Goal: Transaction & Acquisition: Purchase product/service

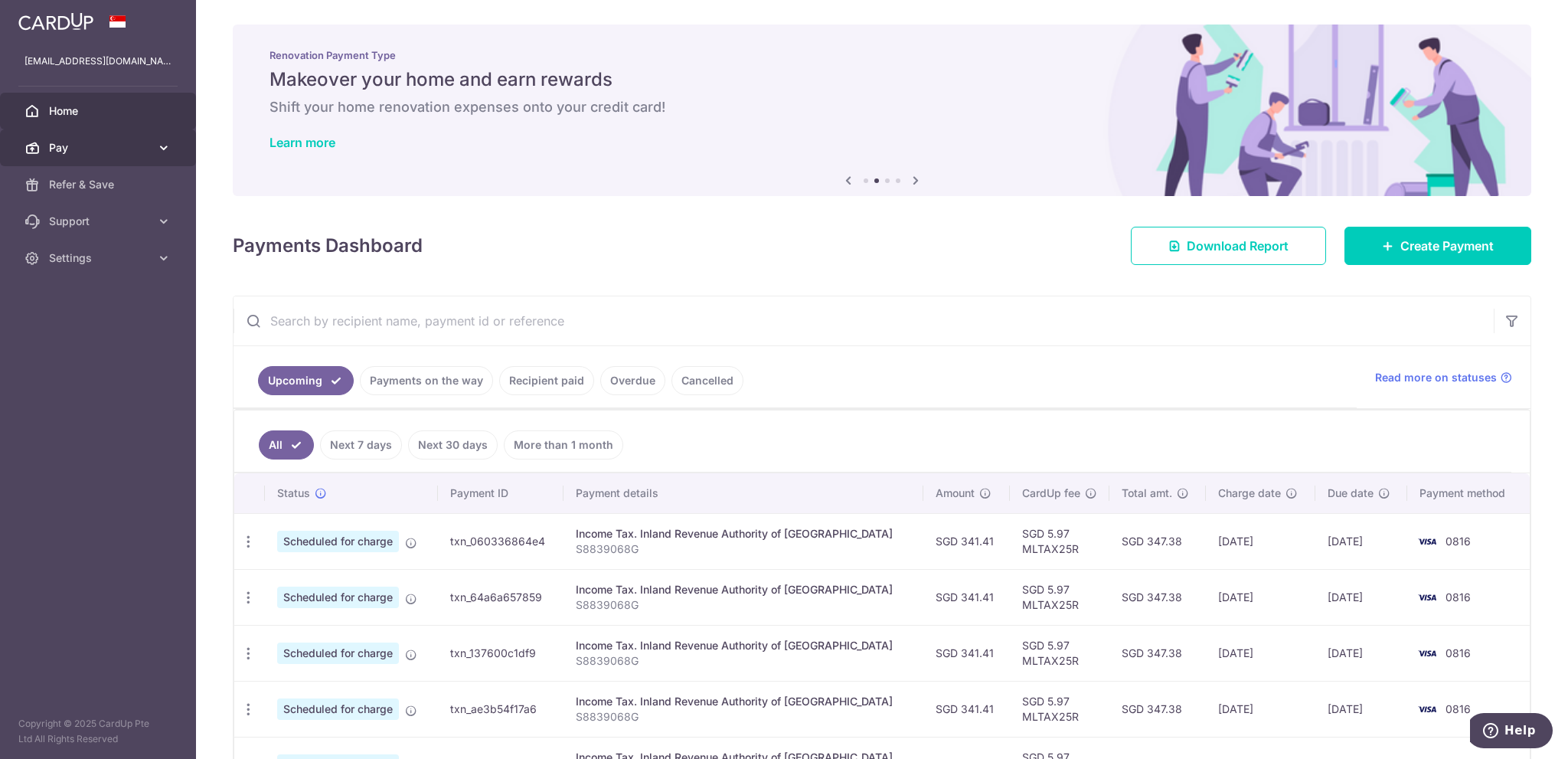
click at [110, 157] on link "Pay" at bounding box center [98, 147] width 196 height 36
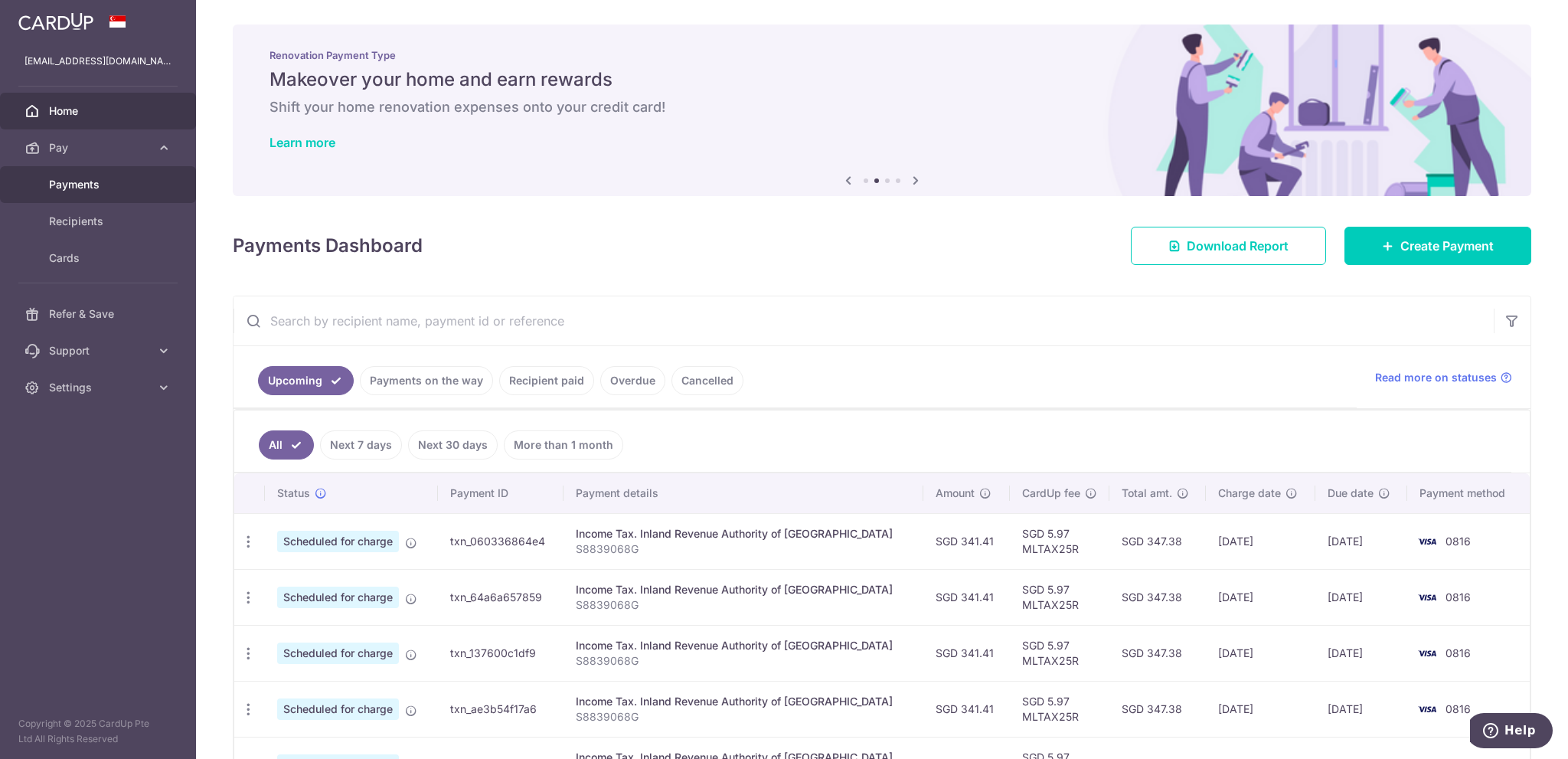
click at [116, 180] on span "Payments" at bounding box center [99, 185] width 101 height 16
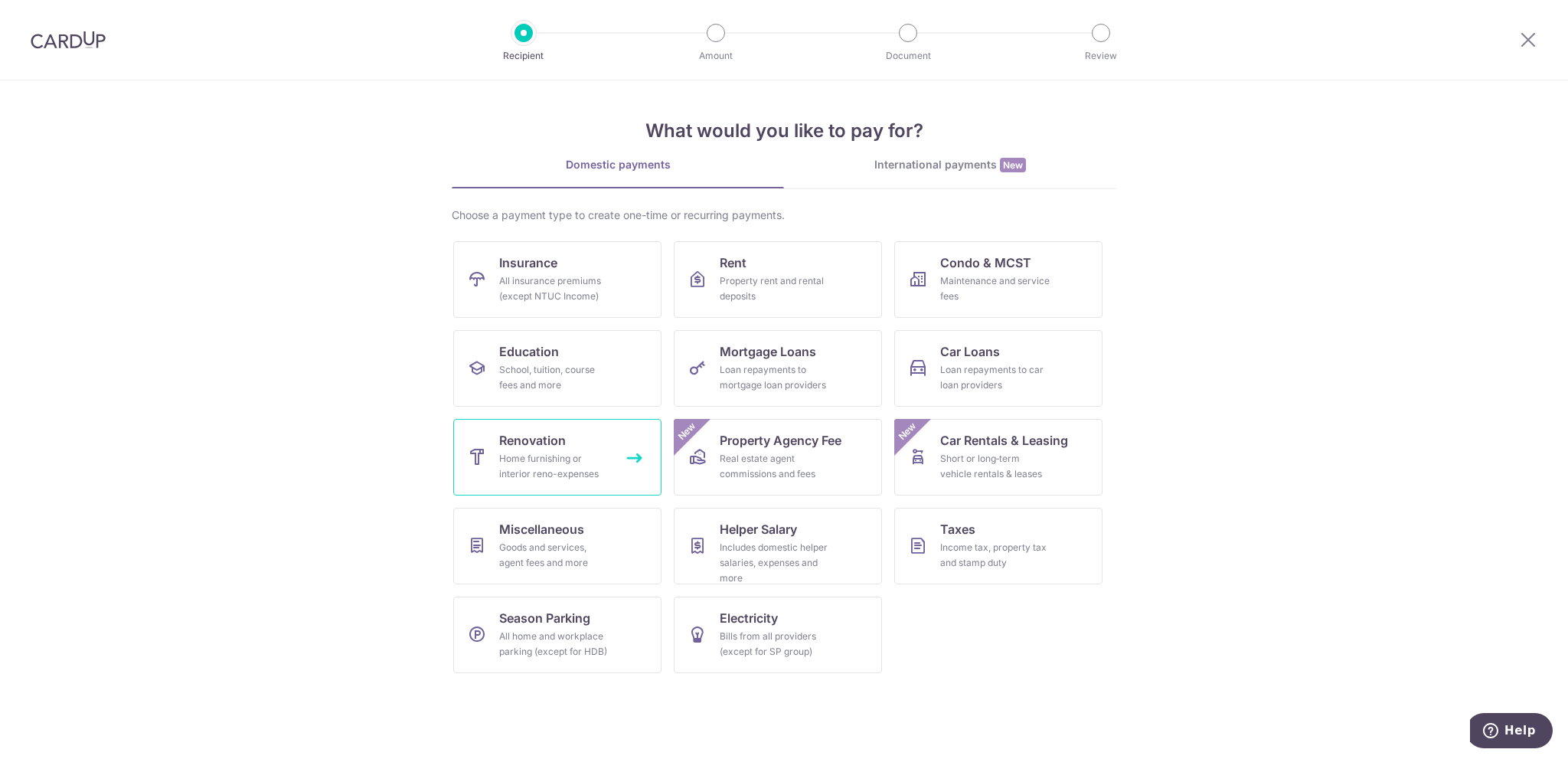
click at [615, 437] on link "Renovation Home furnishing or interior reno-expenses" at bounding box center [557, 457] width 208 height 76
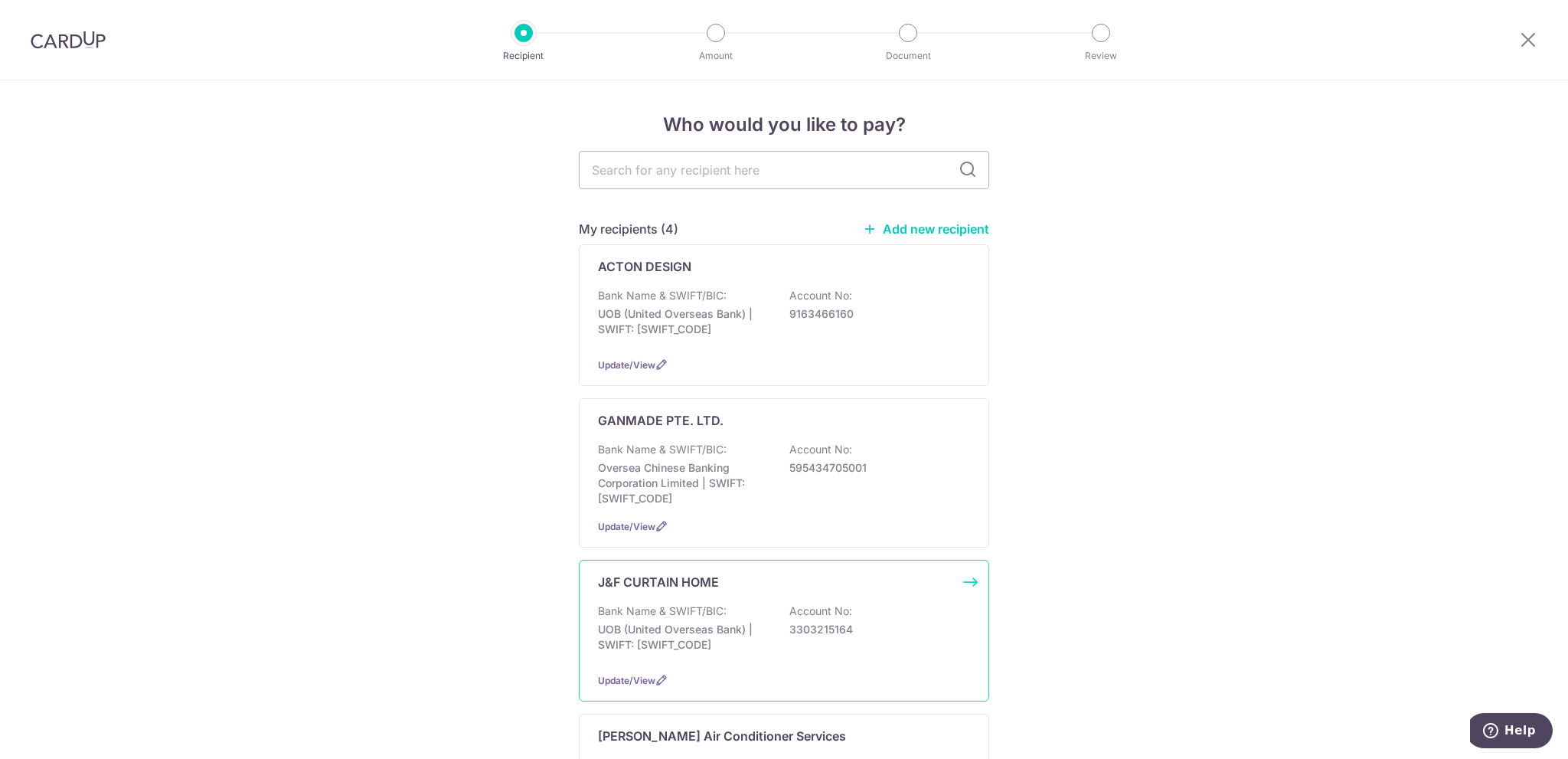
scroll to position [230, 0]
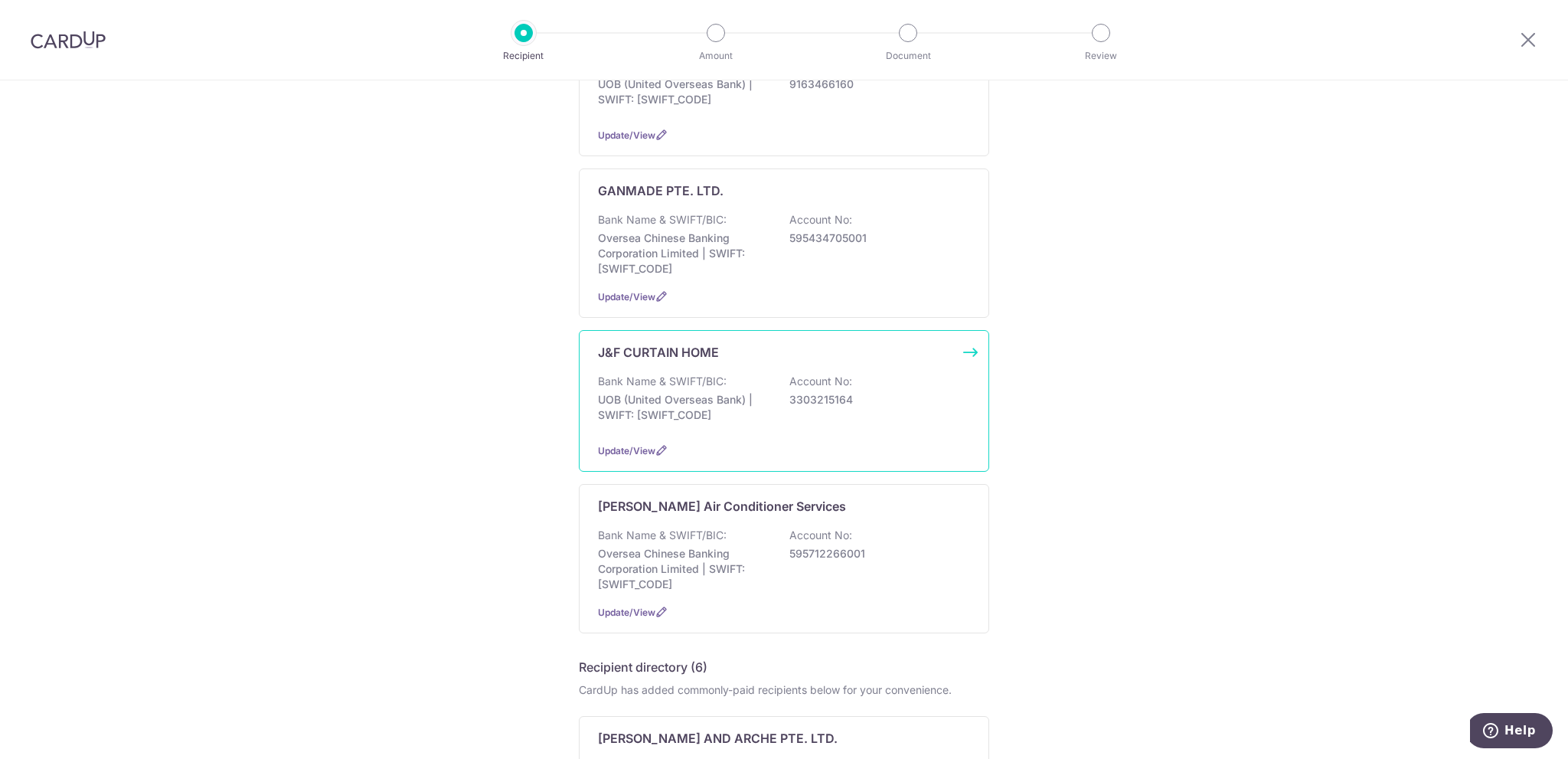
click at [895, 362] on div "J&F CURTAIN HOME Bank Name & SWIFT/BIC: UOB (United Overseas Bank) | SWIFT: UOV…" at bounding box center [784, 400] width 410 height 141
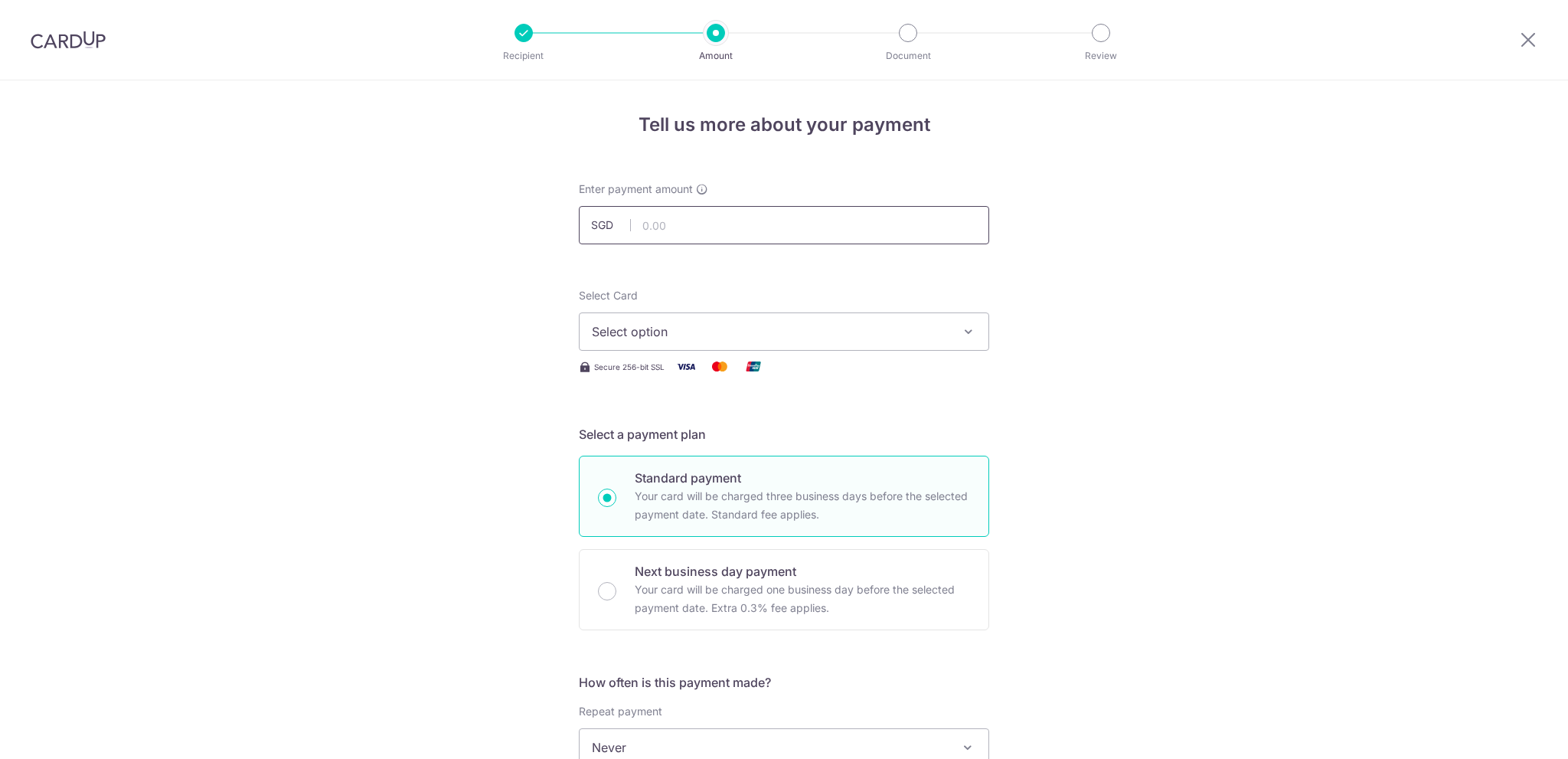
click at [811, 235] on input "text" at bounding box center [784, 225] width 410 height 38
drag, startPoint x: 744, startPoint y: 235, endPoint x: 625, endPoint y: 233, distance: 119.0
click at [625, 233] on input "600" at bounding box center [784, 225] width 410 height 38
type input "300.00"
click at [847, 350] on div "Select Card Select option Add credit card Your Cards **** 0816 Secure 256-bit S…" at bounding box center [784, 331] width 410 height 88
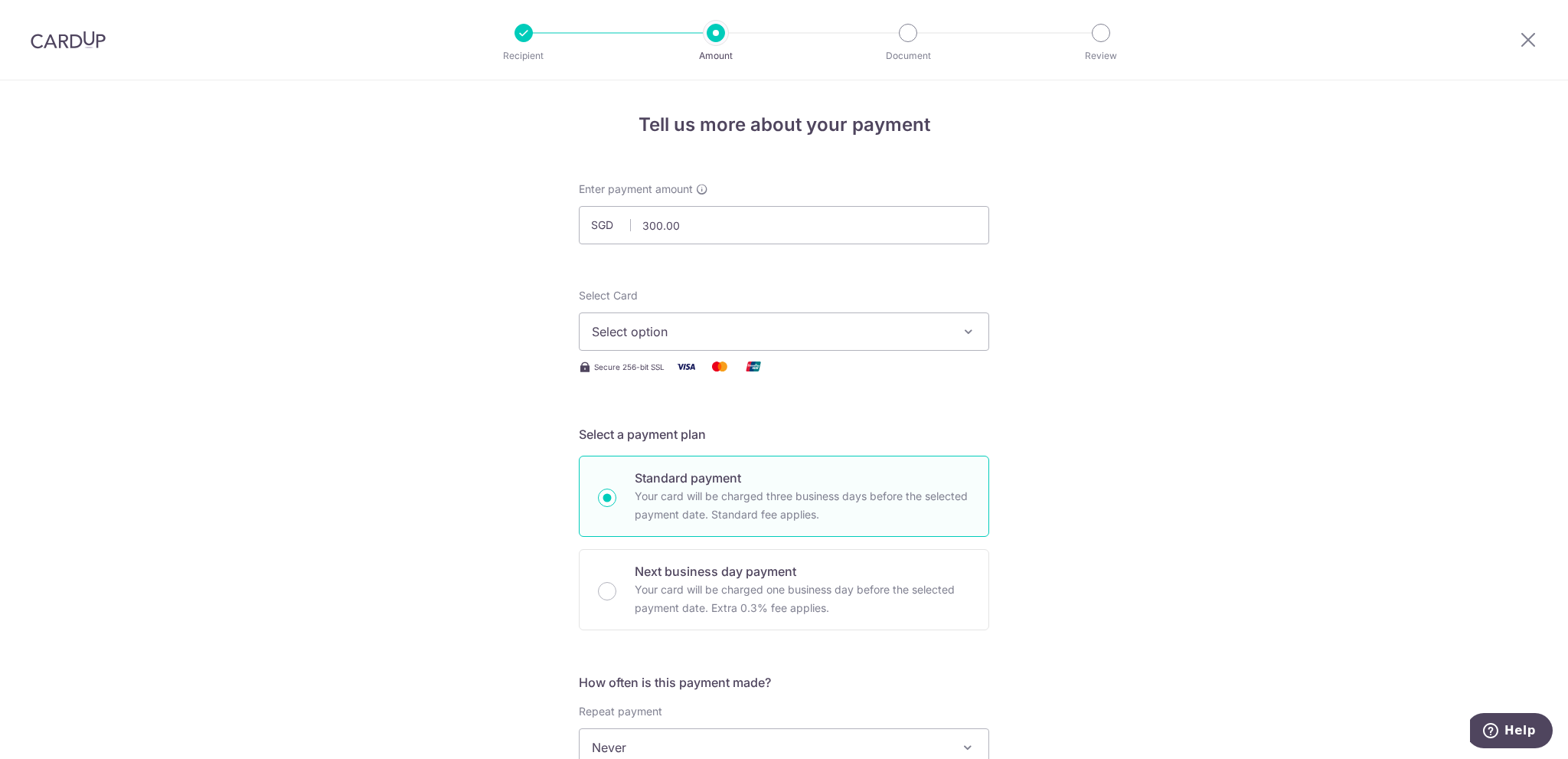
click at [855, 331] on span "Select option" at bounding box center [770, 331] width 357 height 18
click at [850, 414] on div "Your Cards" at bounding box center [784, 409] width 384 height 16
click at [856, 329] on span "Select option" at bounding box center [770, 331] width 357 height 18
click at [849, 432] on span "**** 0816" at bounding box center [784, 441] width 384 height 18
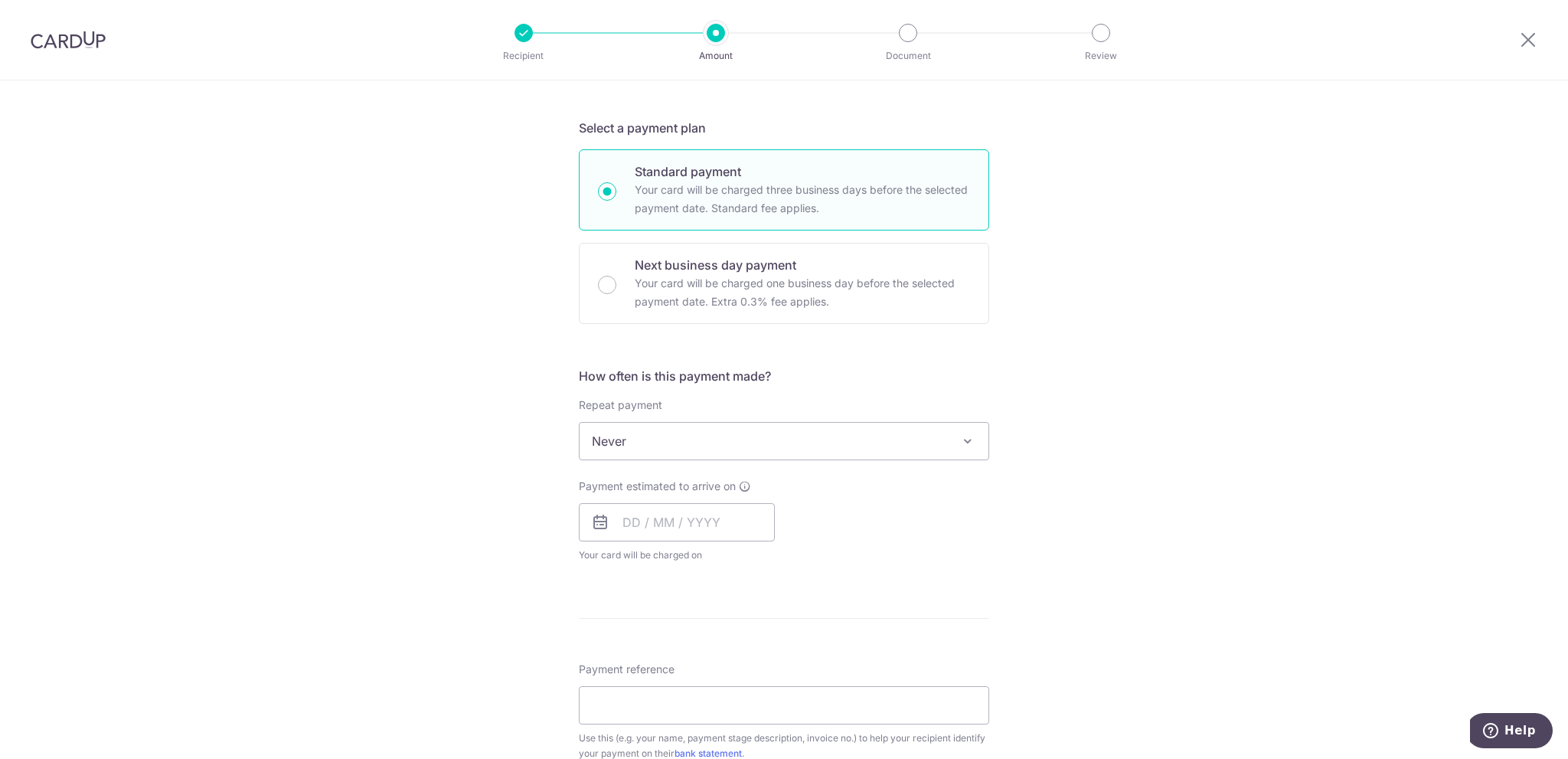
click at [831, 438] on span "Never" at bounding box center [784, 441] width 409 height 36
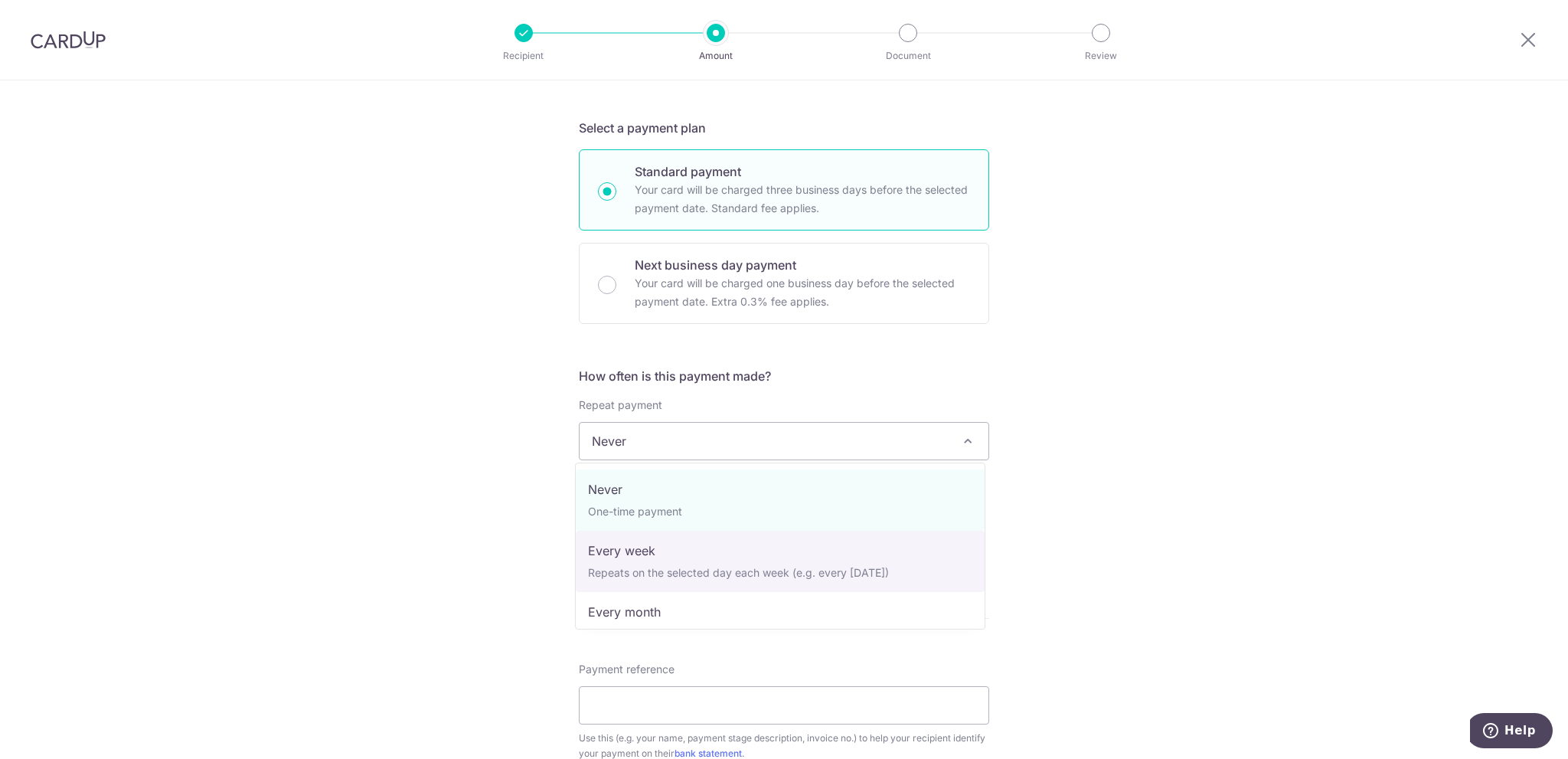
select select "2"
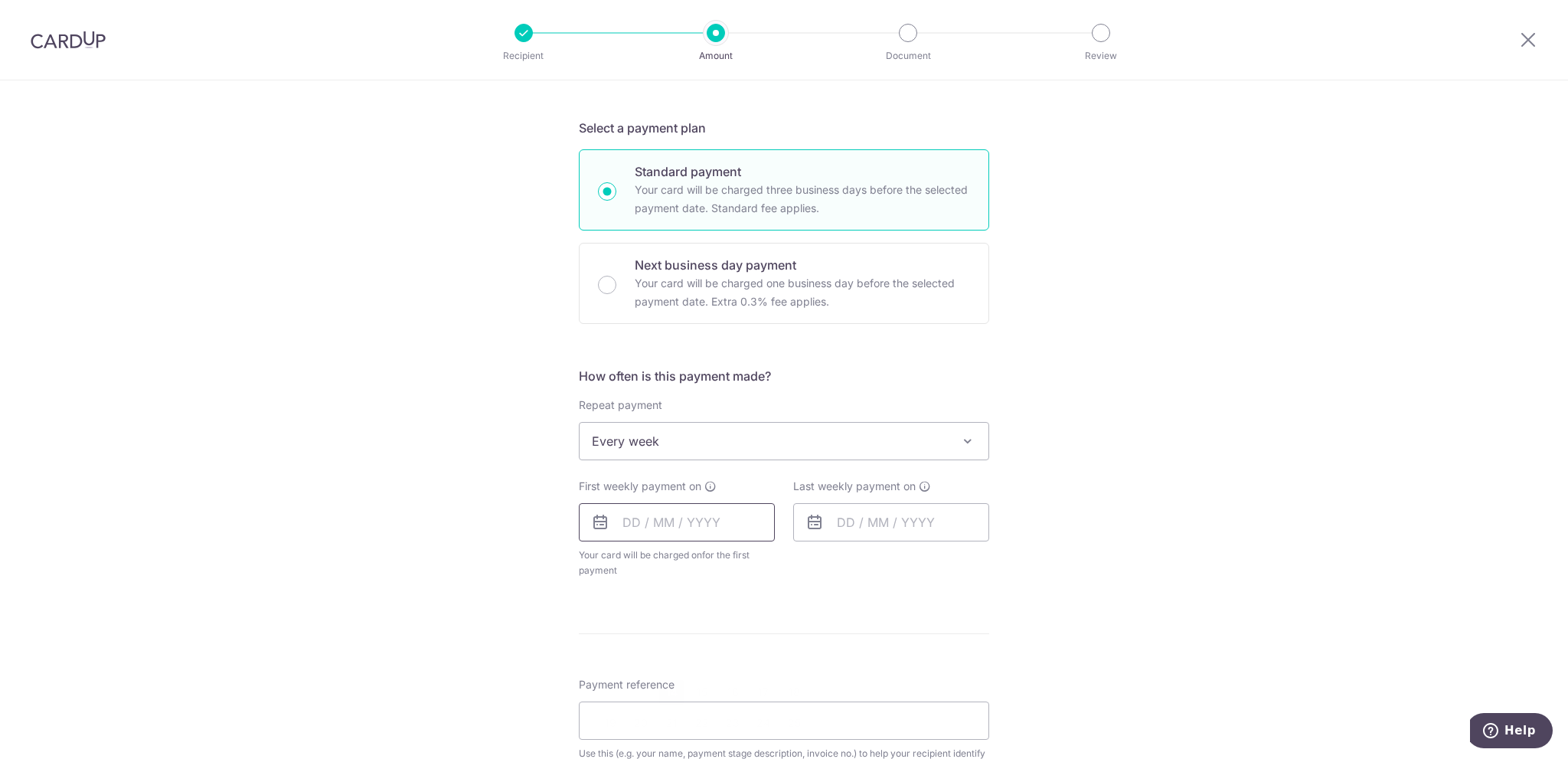
click at [726, 527] on input "text" at bounding box center [677, 522] width 196 height 38
click at [732, 695] on link "16" at bounding box center [732, 692] width 24 height 24
type input "16/10/2025"
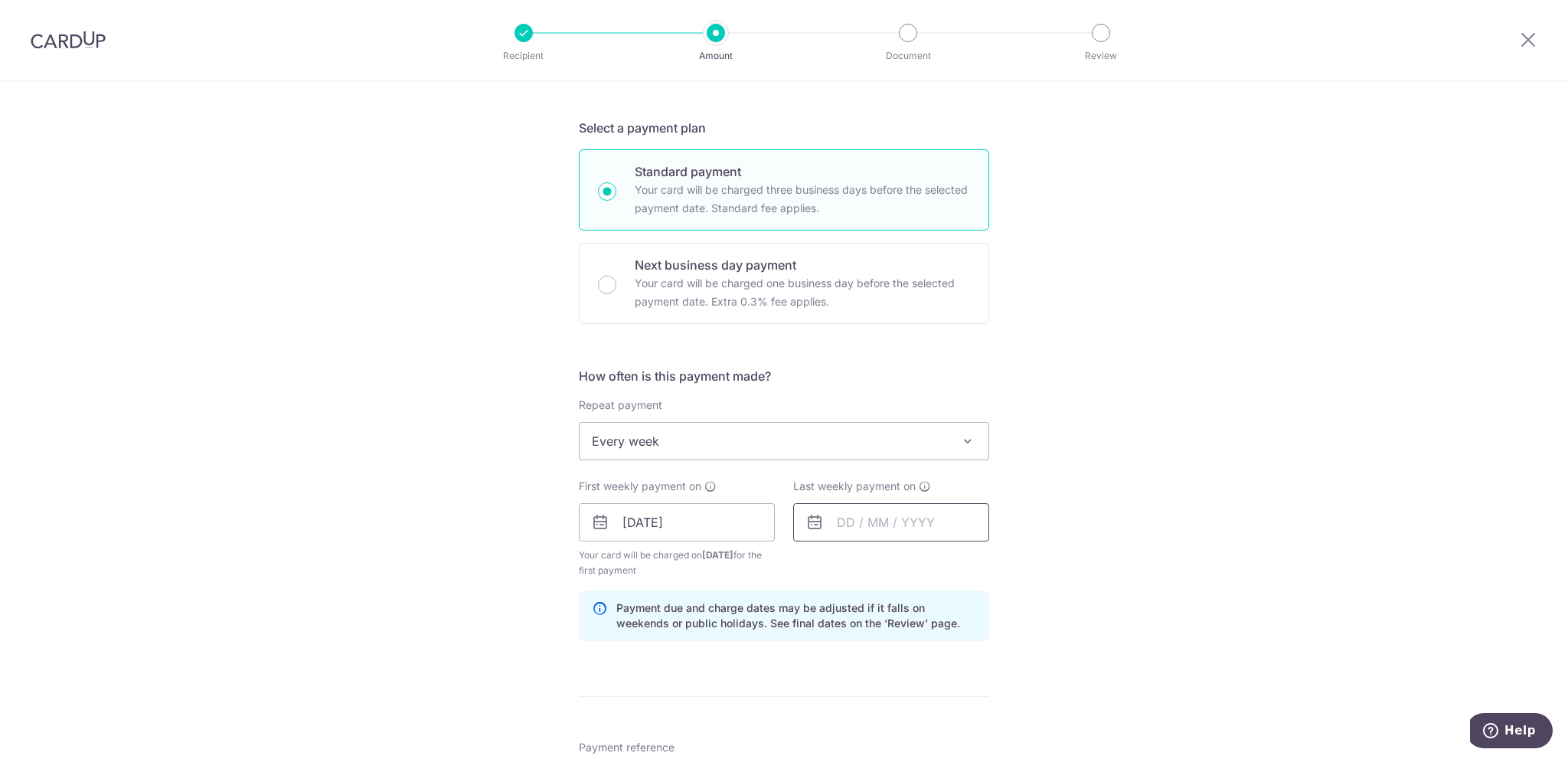
click at [868, 524] on input "text" at bounding box center [891, 522] width 196 height 38
click at [938, 716] on link "23" at bounding box center [947, 723] width 24 height 24
type input "23/10/2025"
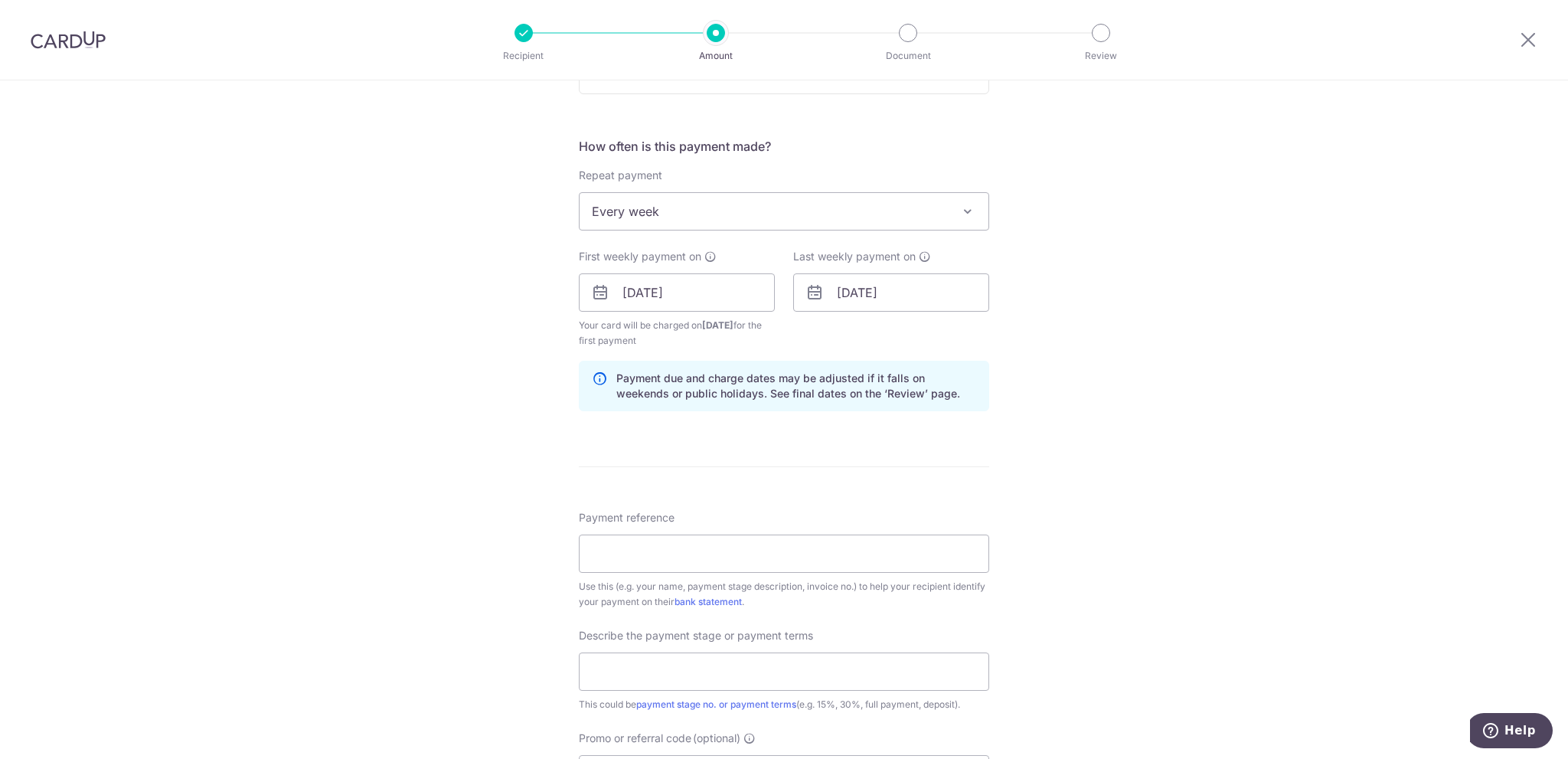
scroll to position [612, 0]
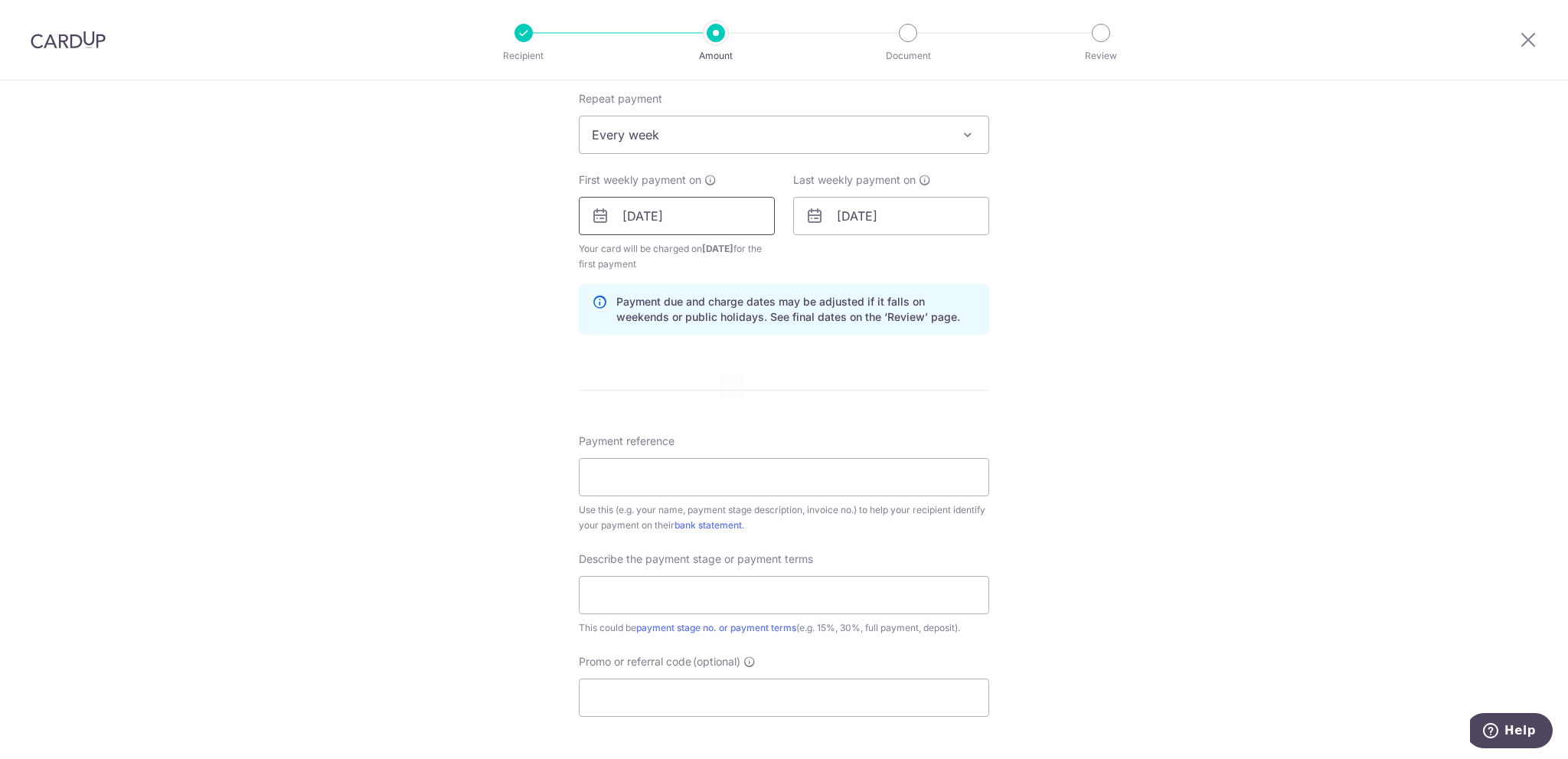
click at [716, 219] on input "16/10/2025" at bounding box center [677, 216] width 196 height 38
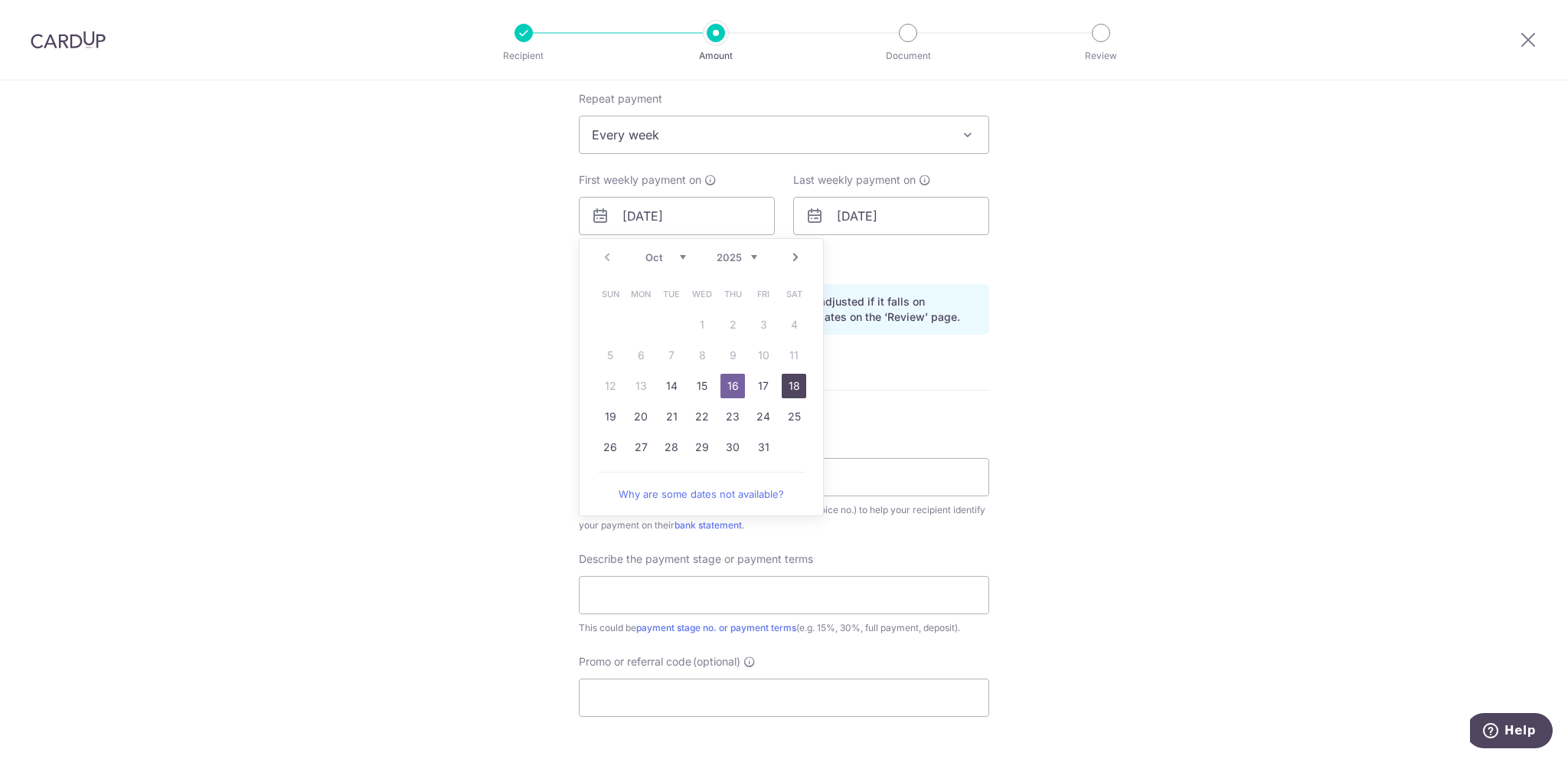
click at [1157, 327] on div "Tell us more about your payment Enter payment amount SGD 300.00 300.00 Select C…" at bounding box center [784, 251] width 1568 height 1566
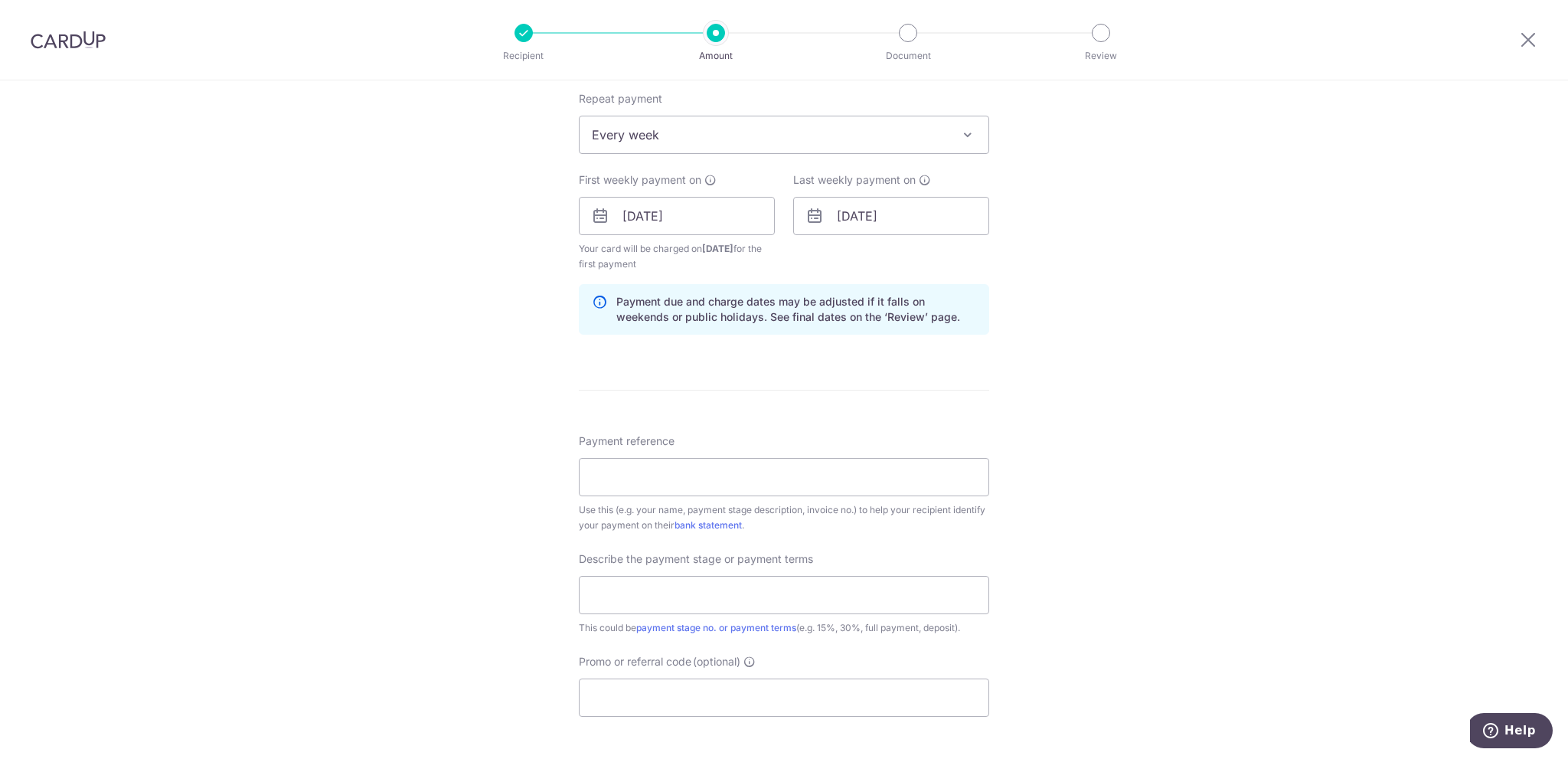
scroll to position [689, 0]
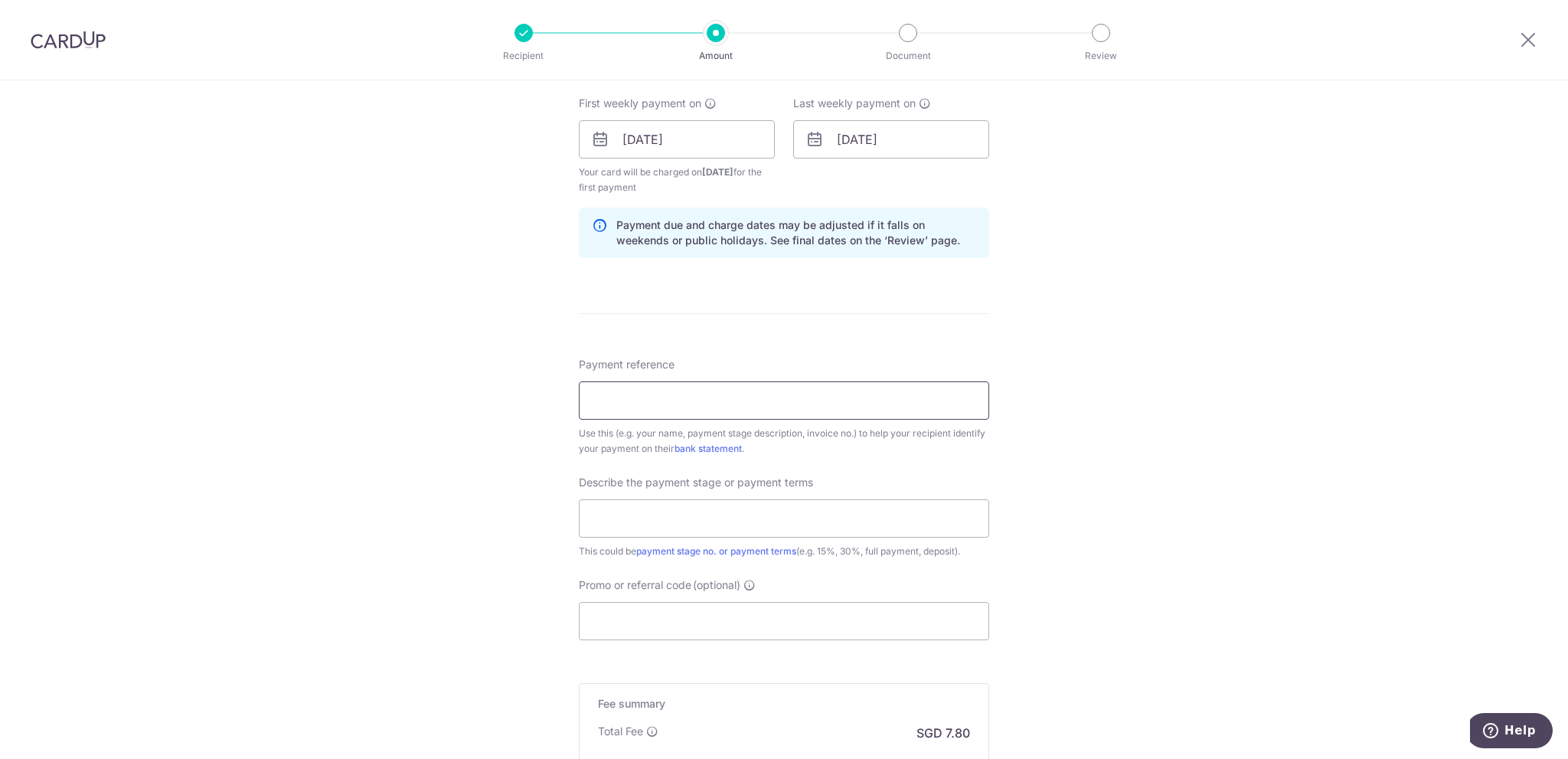
click at [837, 409] on input "Payment reference" at bounding box center [784, 400] width 410 height 38
click at [607, 398] on input "IN2279" at bounding box center [784, 400] width 410 height 38
click at [600, 398] on input "IN2279" at bounding box center [784, 400] width 410 height 38
click at [684, 401] on input "INV2279" at bounding box center [784, 400] width 410 height 38
type input "INV2279 402A 06-602 toa payoh"
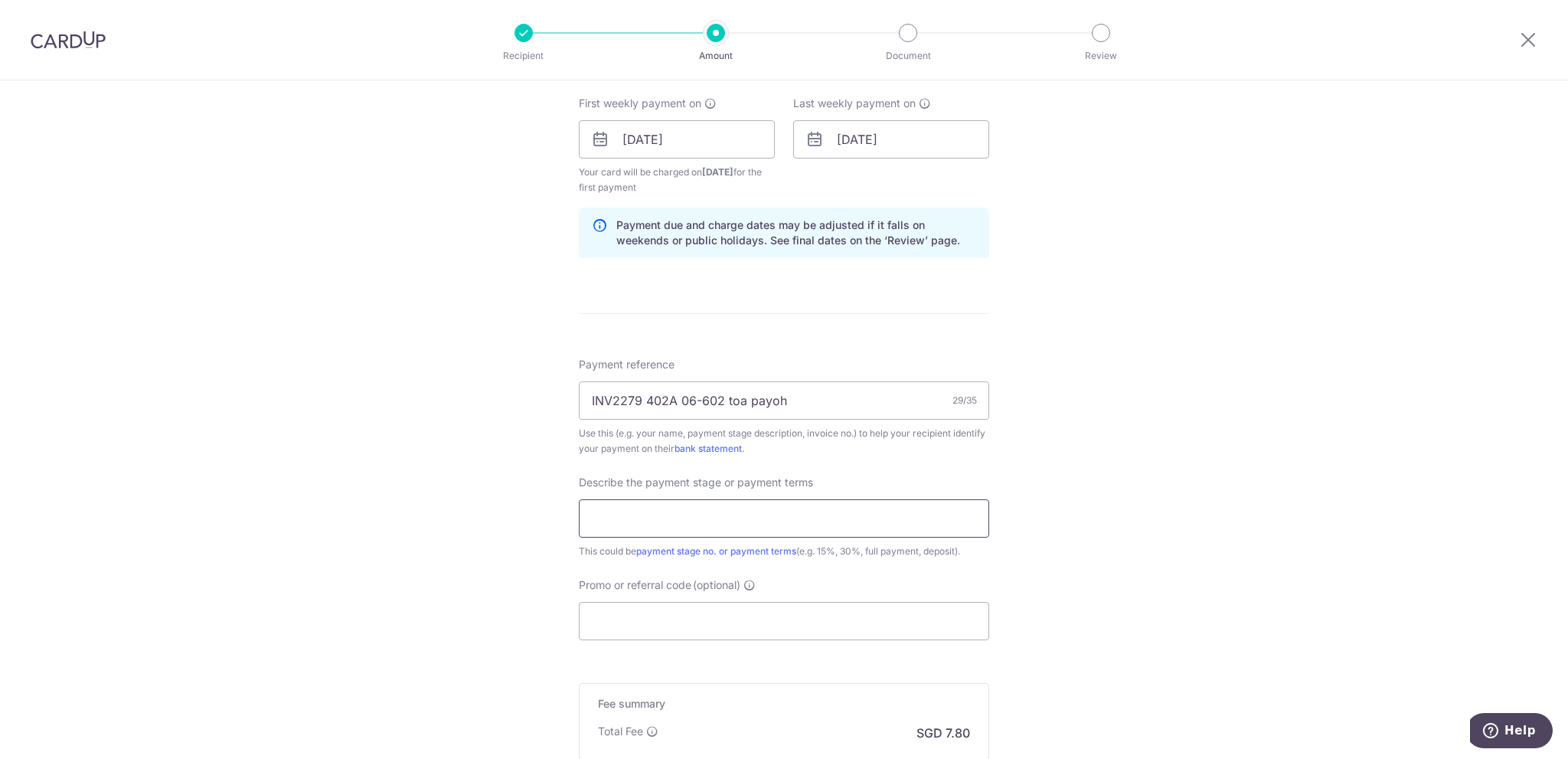
click at [791, 507] on input "text" at bounding box center [784, 518] width 410 height 38
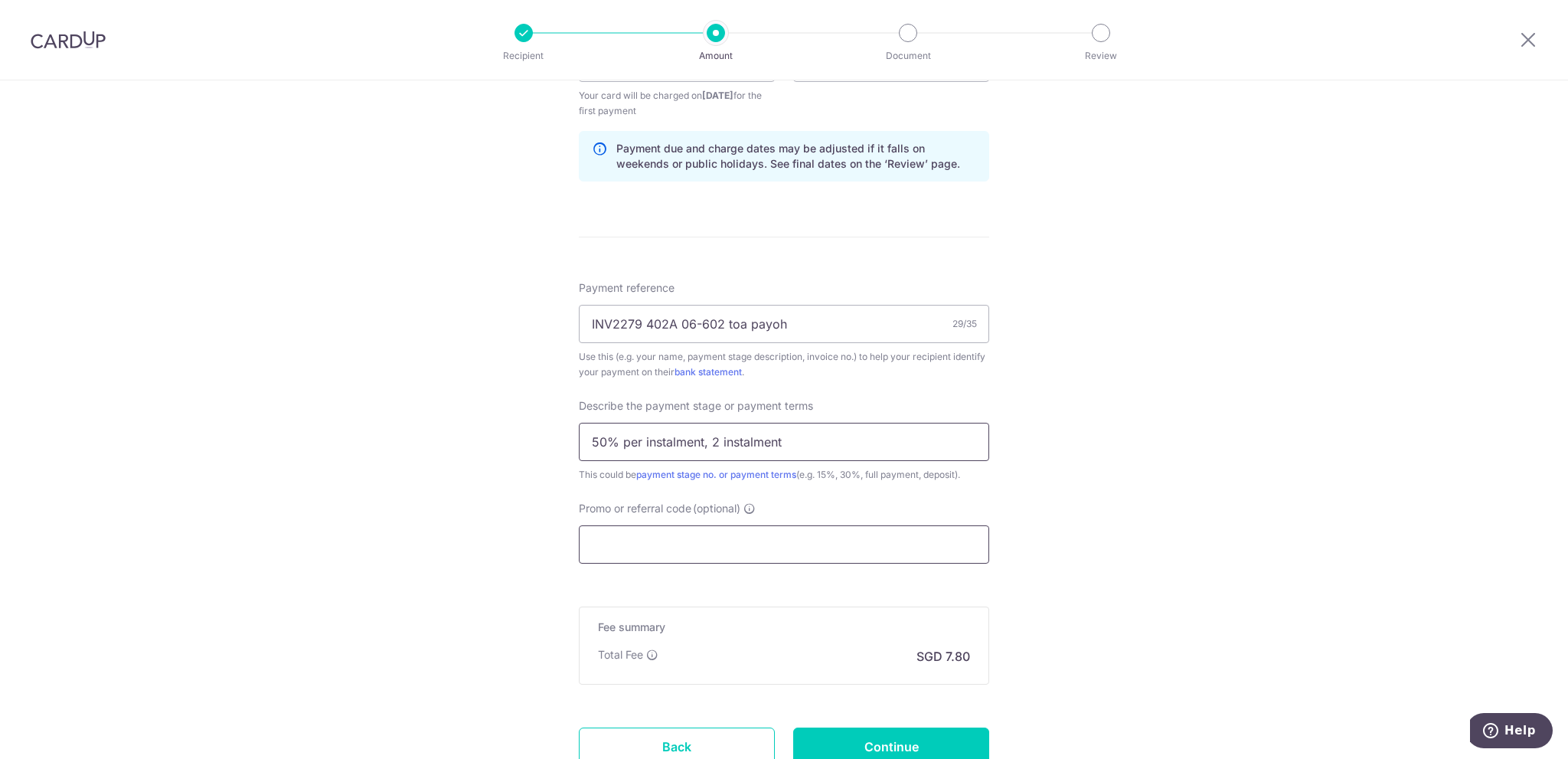
type input "50% per instalment, 2 instalment"
click at [675, 525] on input "Promo or referral code (optional)" at bounding box center [784, 544] width 410 height 38
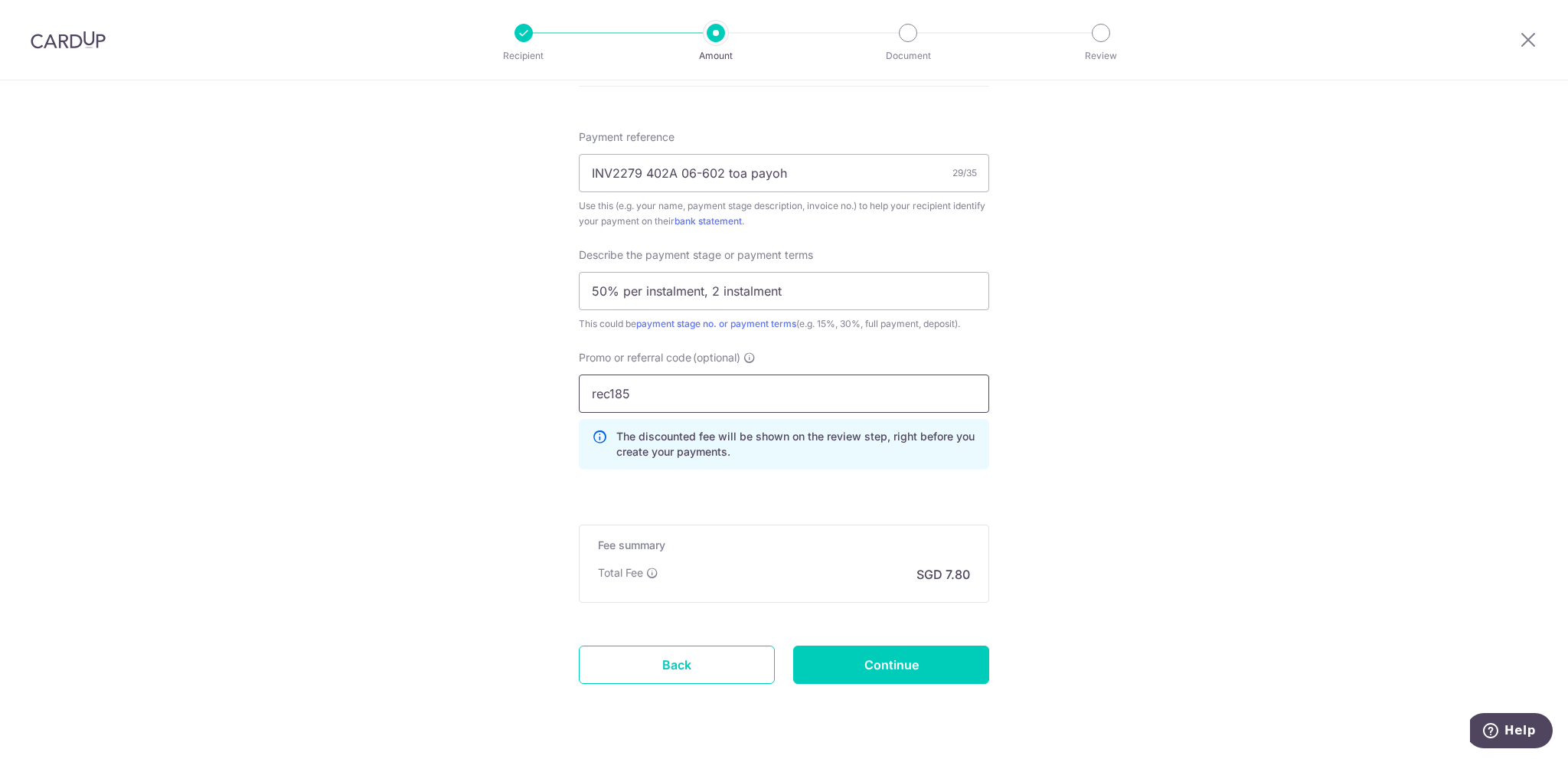
scroll to position [953, 0]
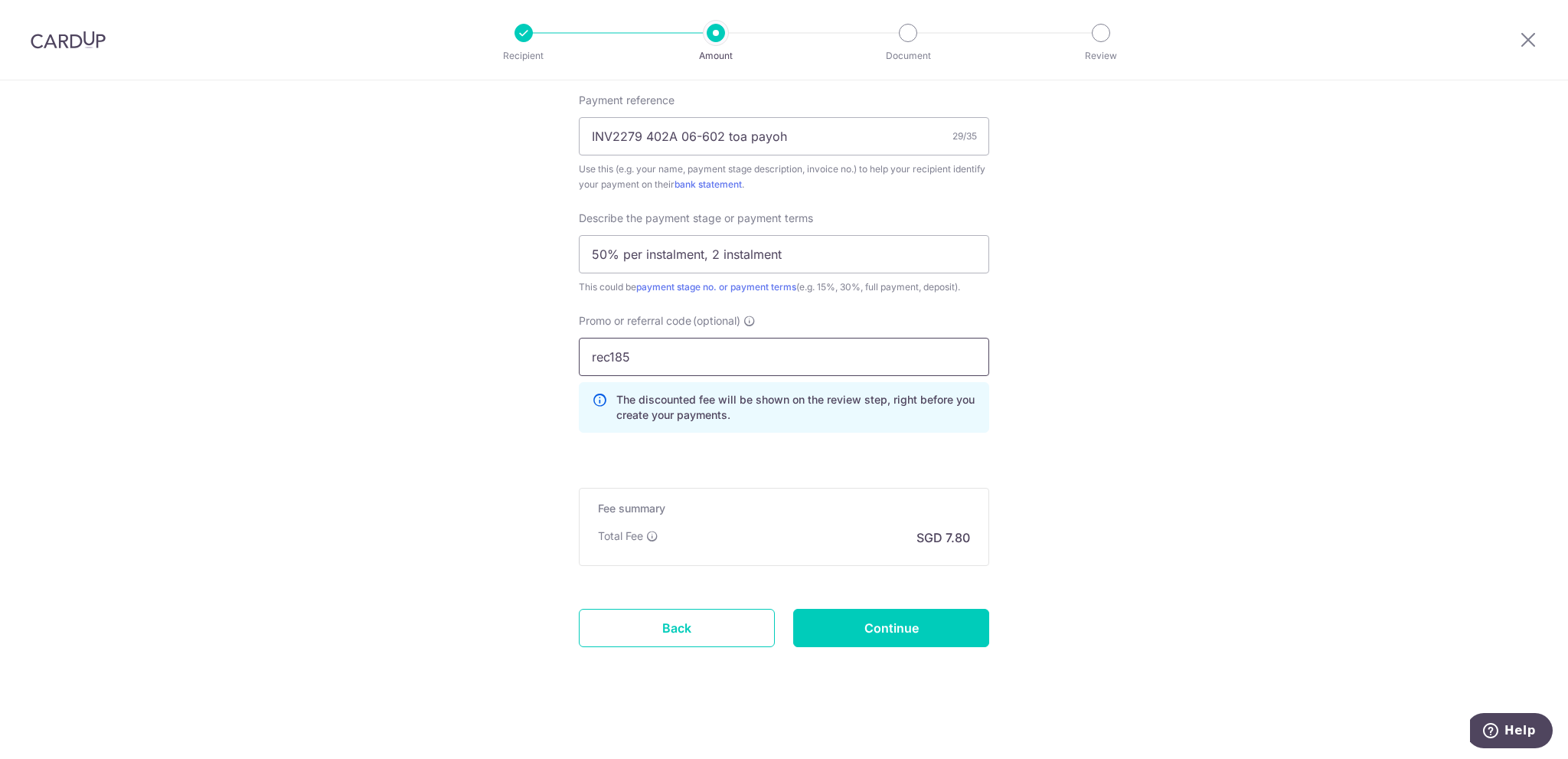
type input "rec185"
click at [909, 630] on input "Continue" at bounding box center [891, 628] width 196 height 38
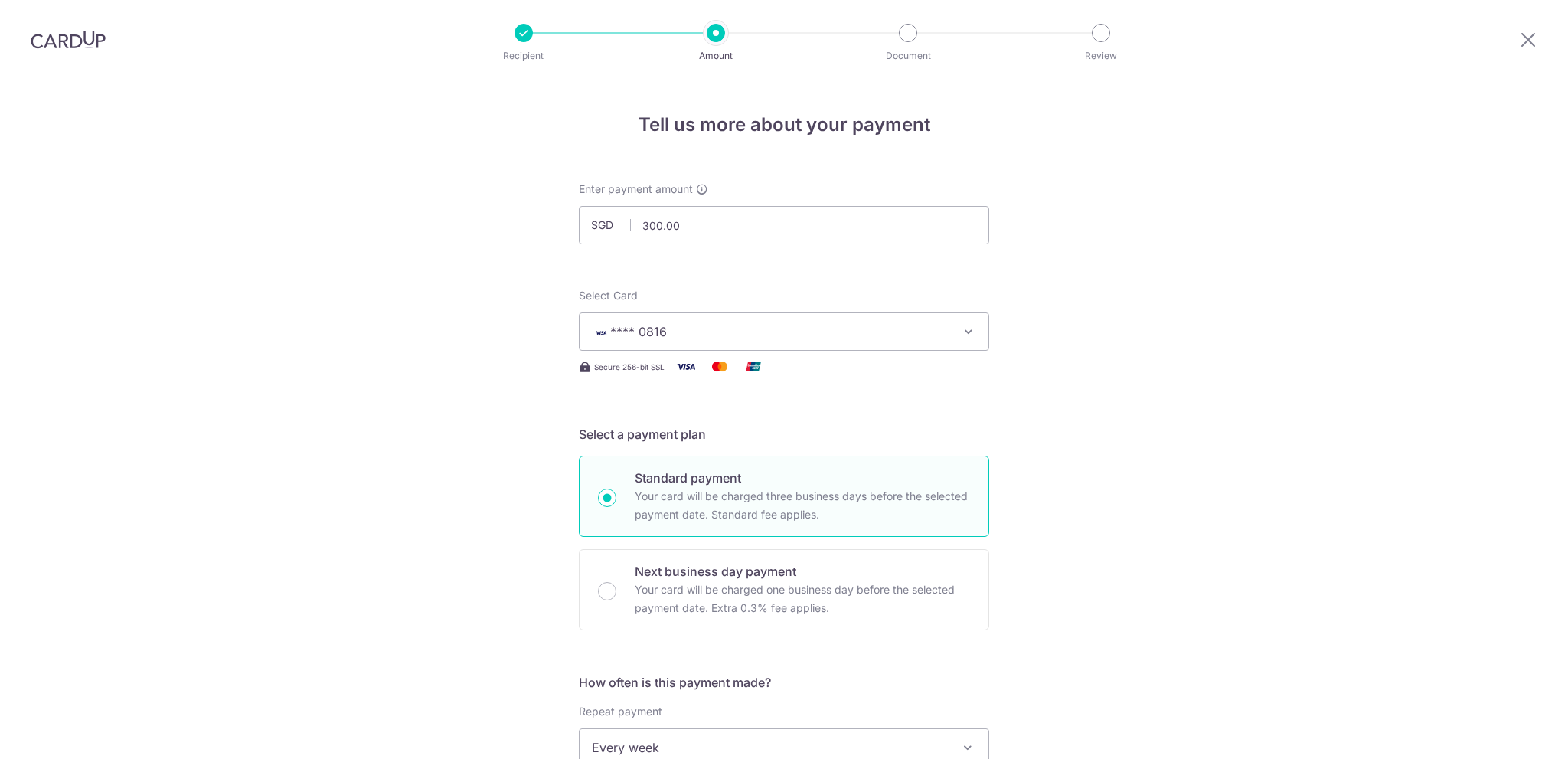
scroll to position [897, 0]
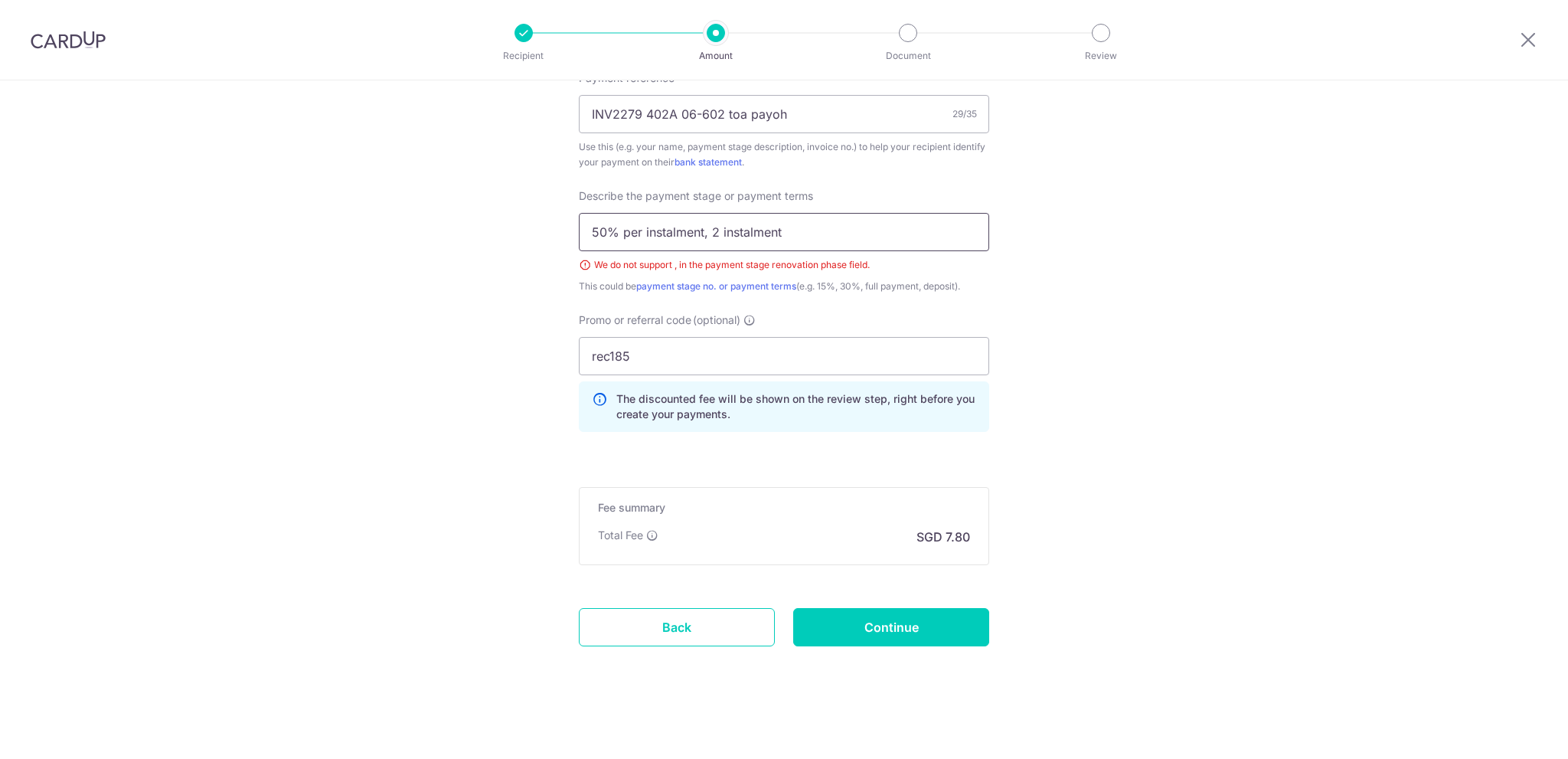
click at [707, 238] on input "50% per instalment, 2 instalment" at bounding box center [784, 232] width 410 height 38
drag, startPoint x: 700, startPoint y: 229, endPoint x: 614, endPoint y: 225, distance: 86.1
click at [614, 225] on input "50% per instalment over2 instalment" at bounding box center [784, 232] width 410 height 38
click at [689, 228] on input "50% per instalment over2 instalment" at bounding box center [784, 232] width 410 height 38
drag, startPoint x: 704, startPoint y: 228, endPoint x: 625, endPoint y: 219, distance: 79.5
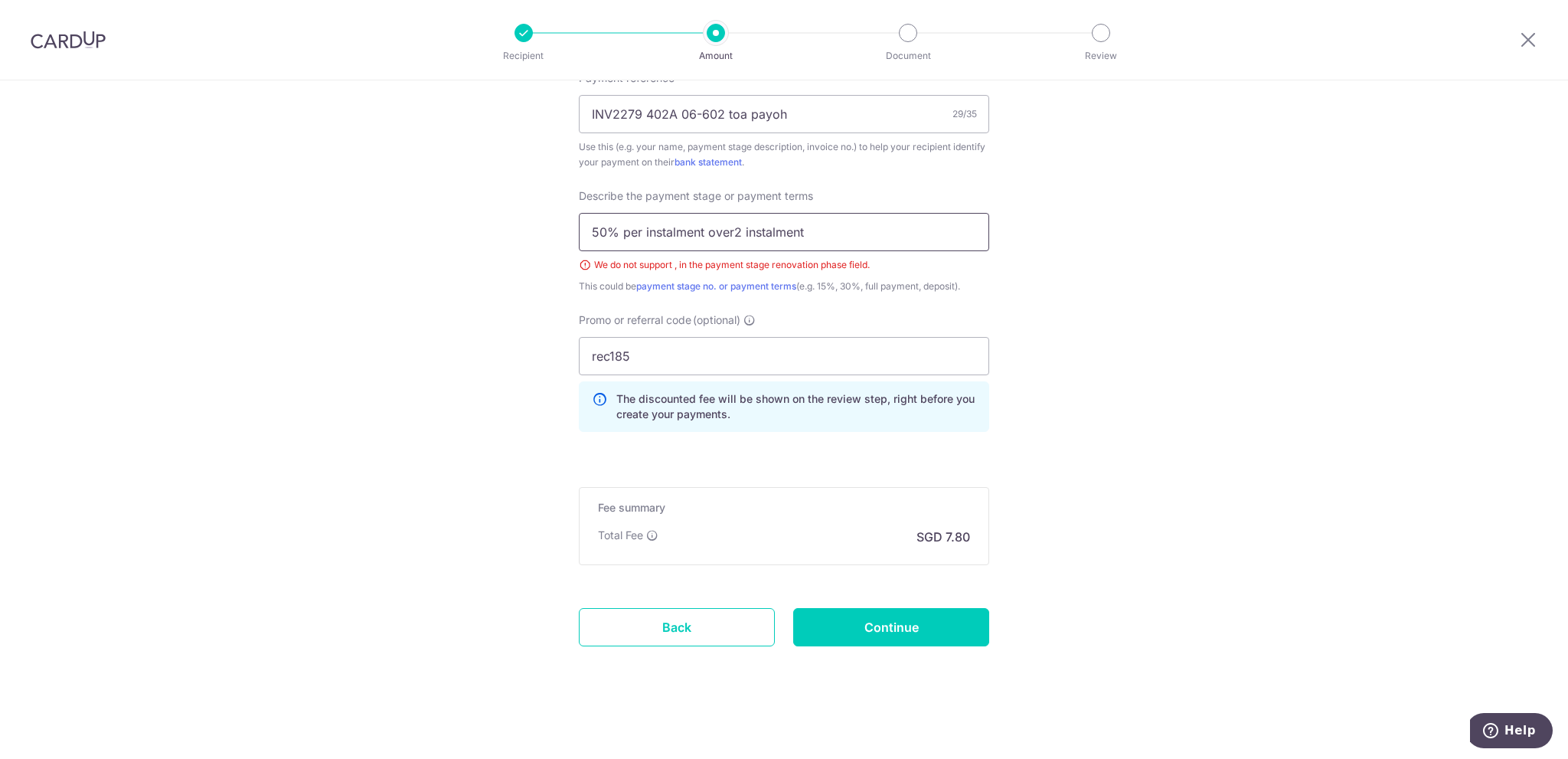
click at [625, 219] on input "50% per instalment over2 instalment" at bounding box center [784, 232] width 410 height 38
type input "50% two instalment"
click at [852, 612] on input "Continue" at bounding box center [891, 627] width 196 height 38
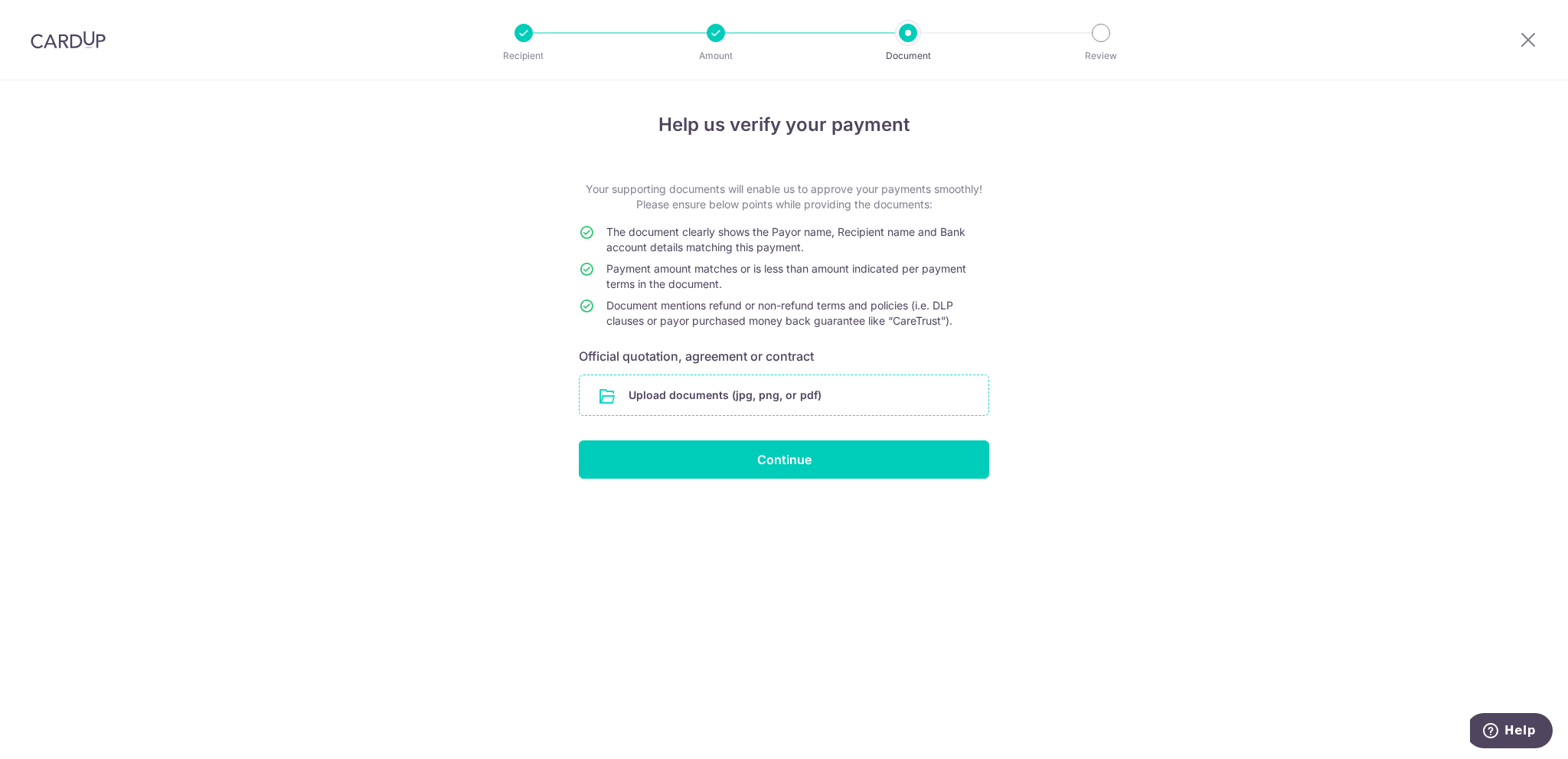
click at [867, 382] on input "file" at bounding box center [784, 395] width 409 height 40
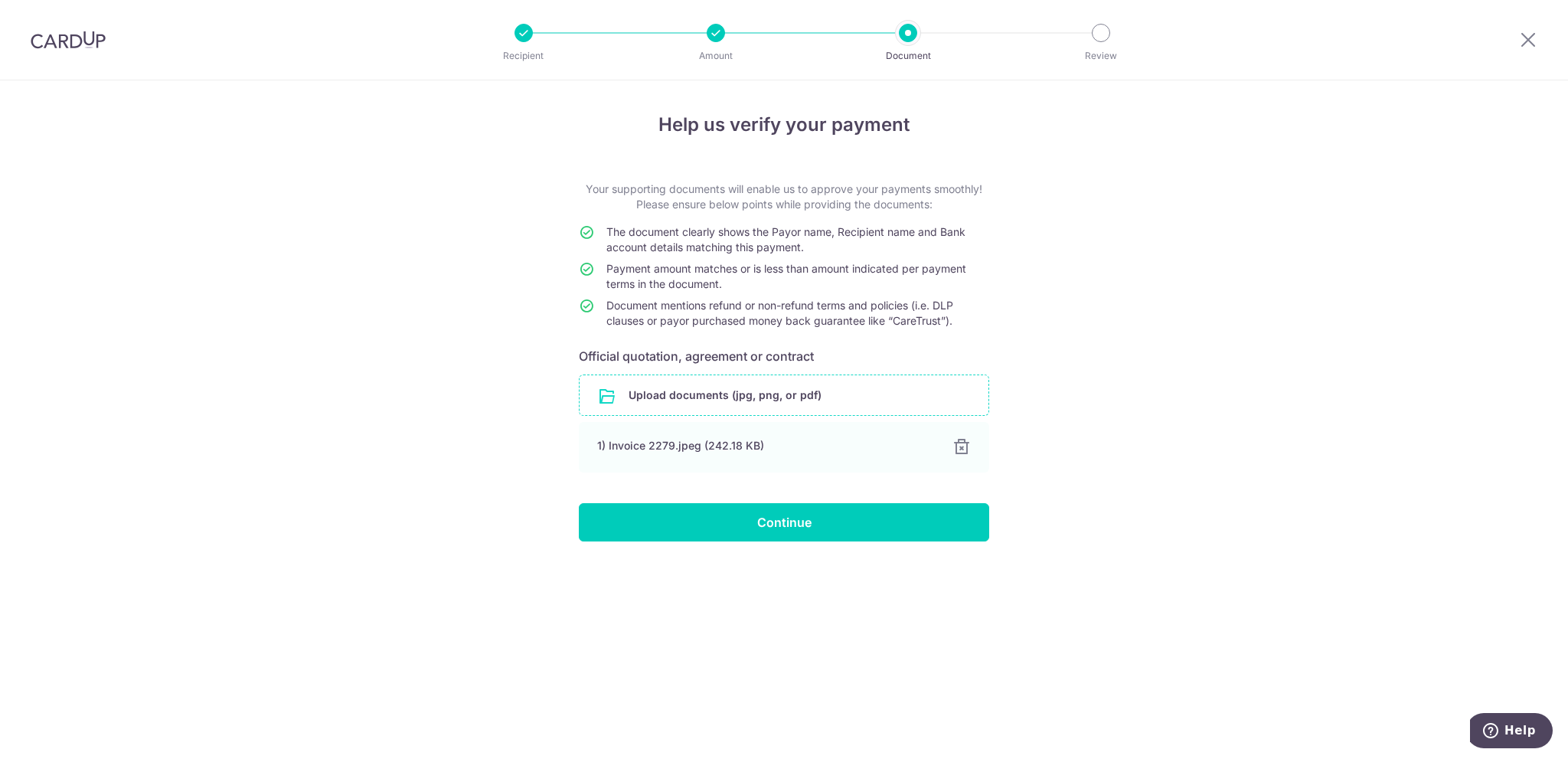
click at [831, 544] on div "Help us verify your payment Your supporting documents will enable us to approve…" at bounding box center [784, 420] width 1568 height 678
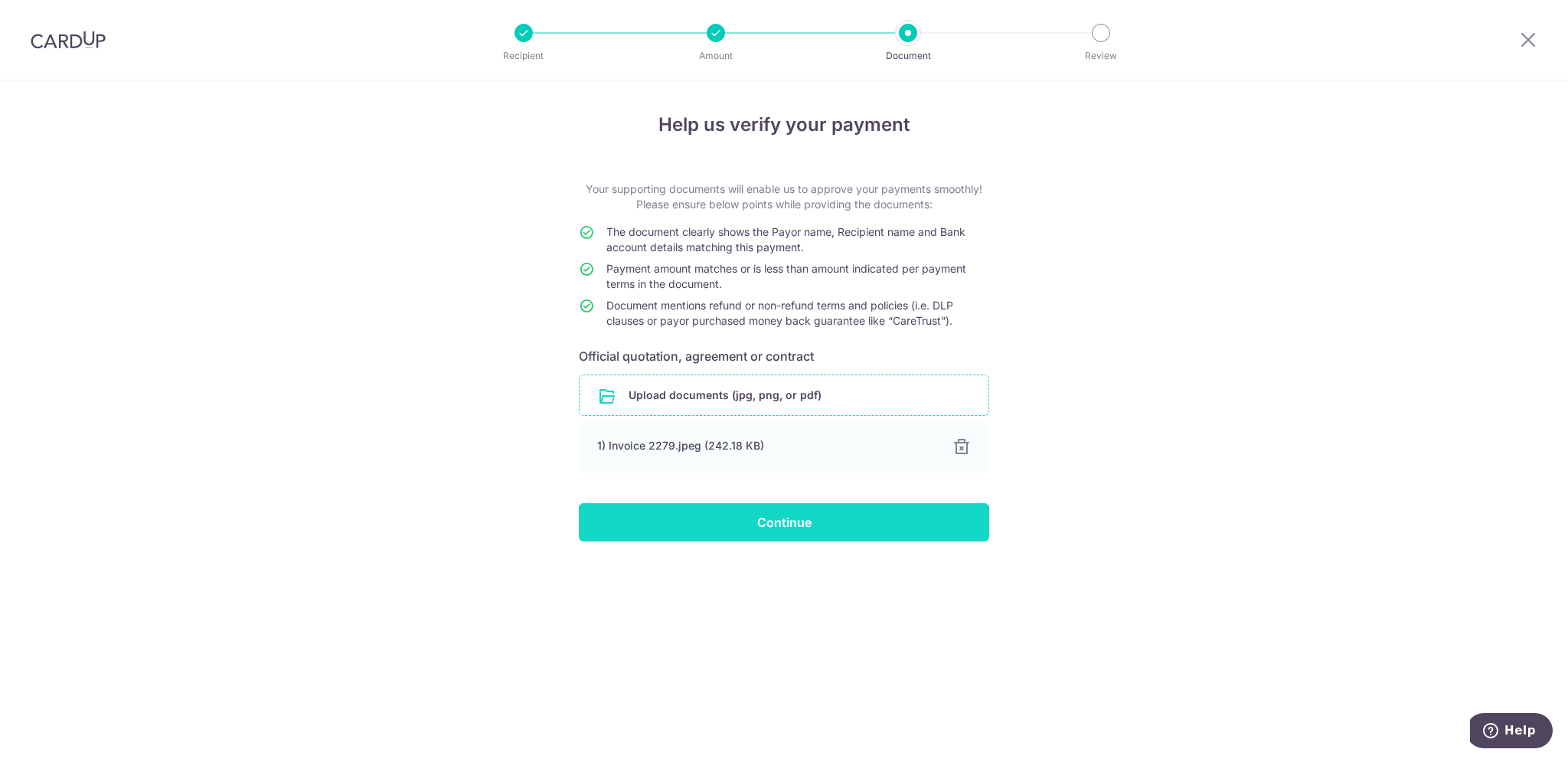
click at [850, 506] on input "Continue" at bounding box center [784, 522] width 410 height 38
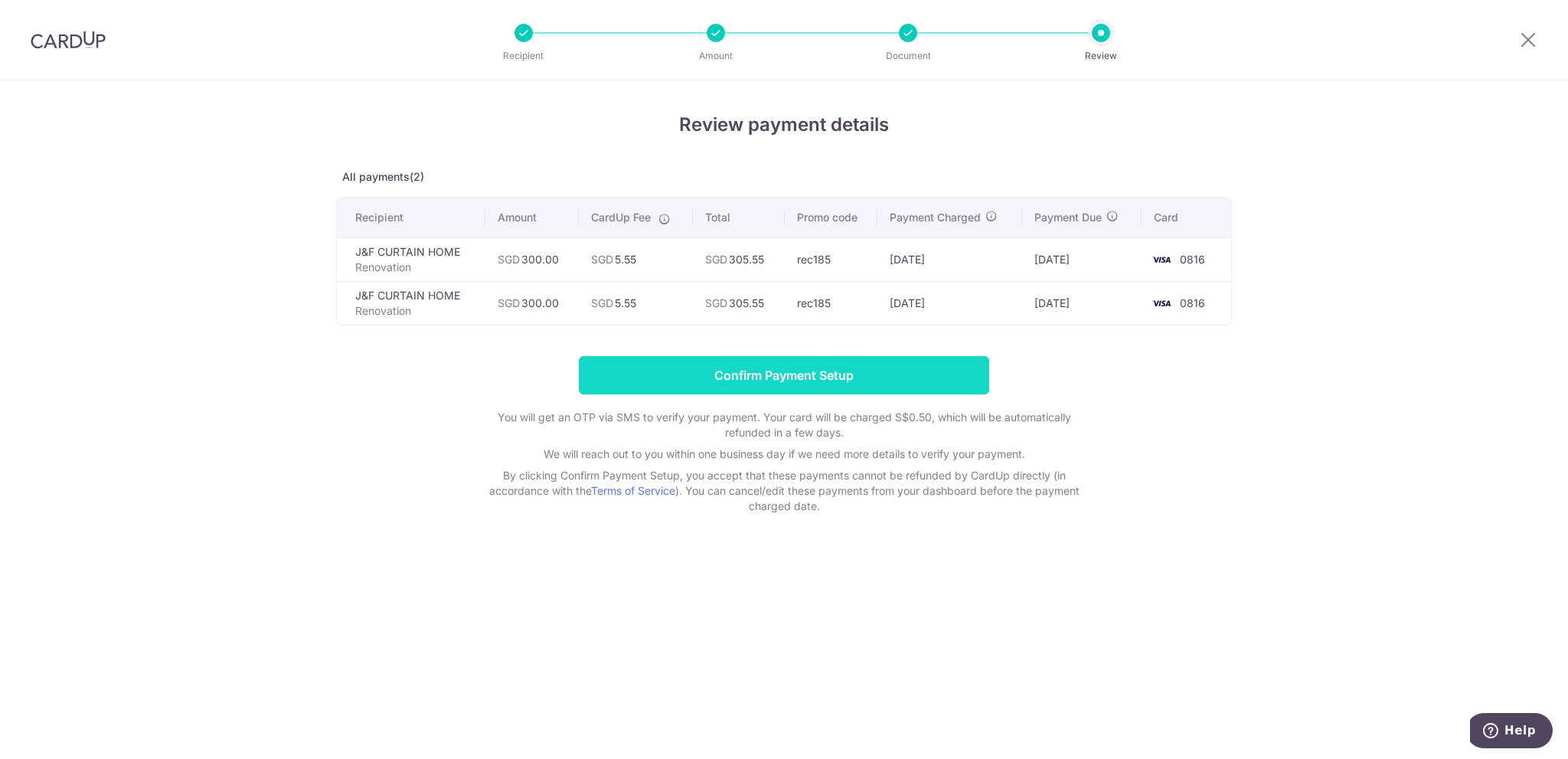
click at [876, 363] on input "Confirm Payment Setup" at bounding box center [784, 375] width 410 height 38
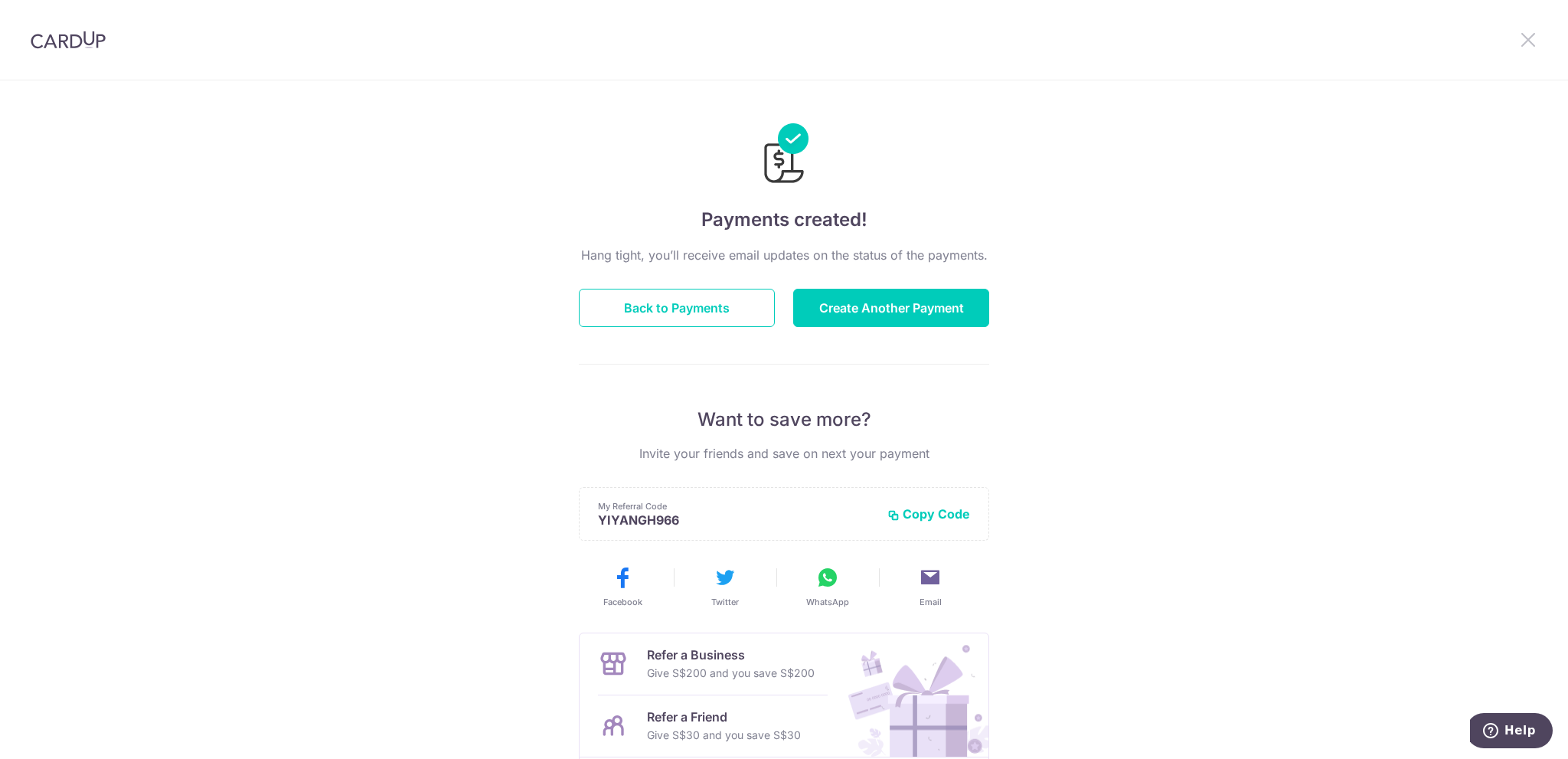
click at [1532, 36] on icon at bounding box center [1528, 39] width 18 height 19
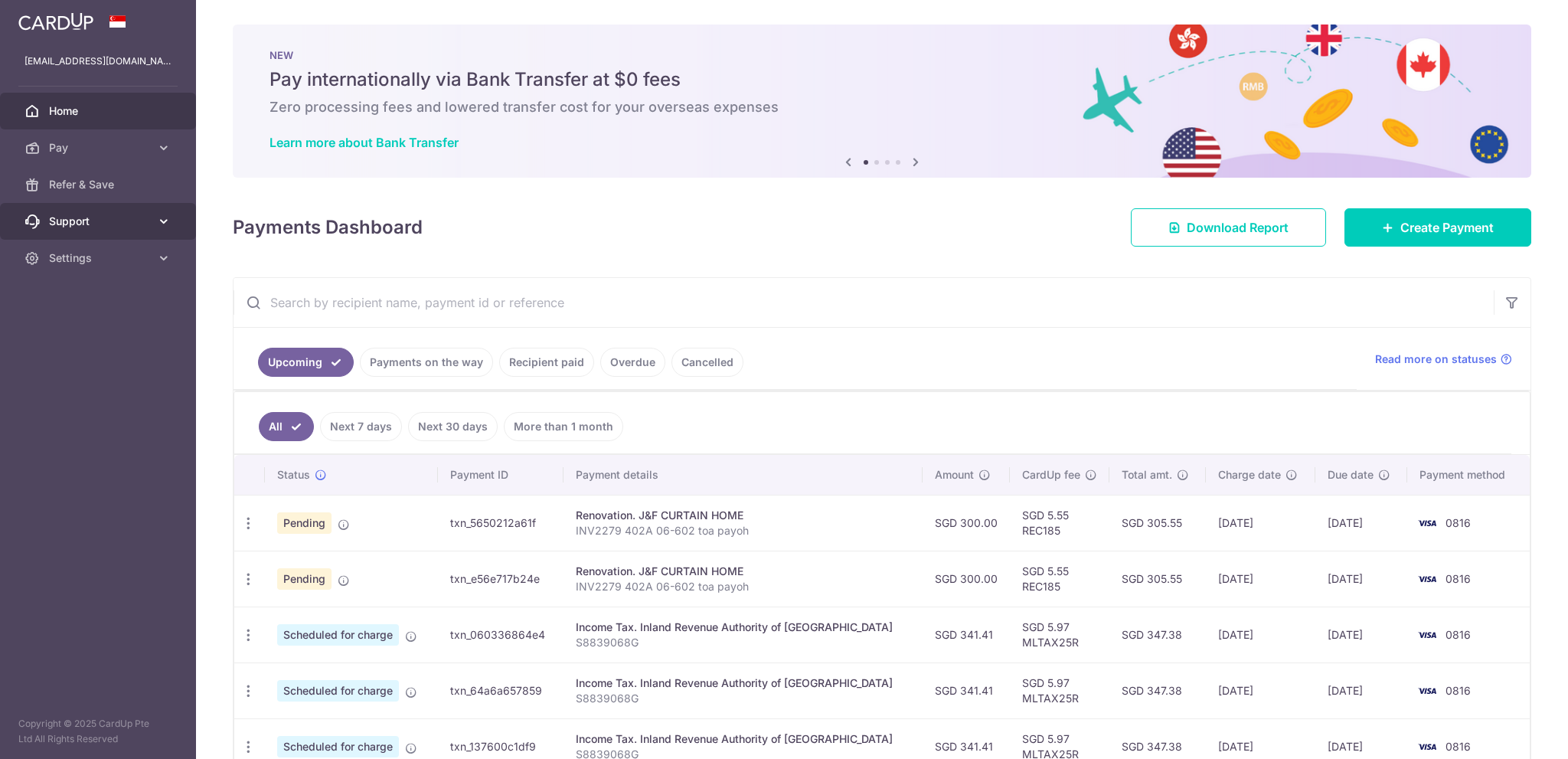
click at [108, 238] on link "Support" at bounding box center [98, 221] width 196 height 36
click at [92, 361] on link "Settings" at bounding box center [98, 350] width 196 height 36
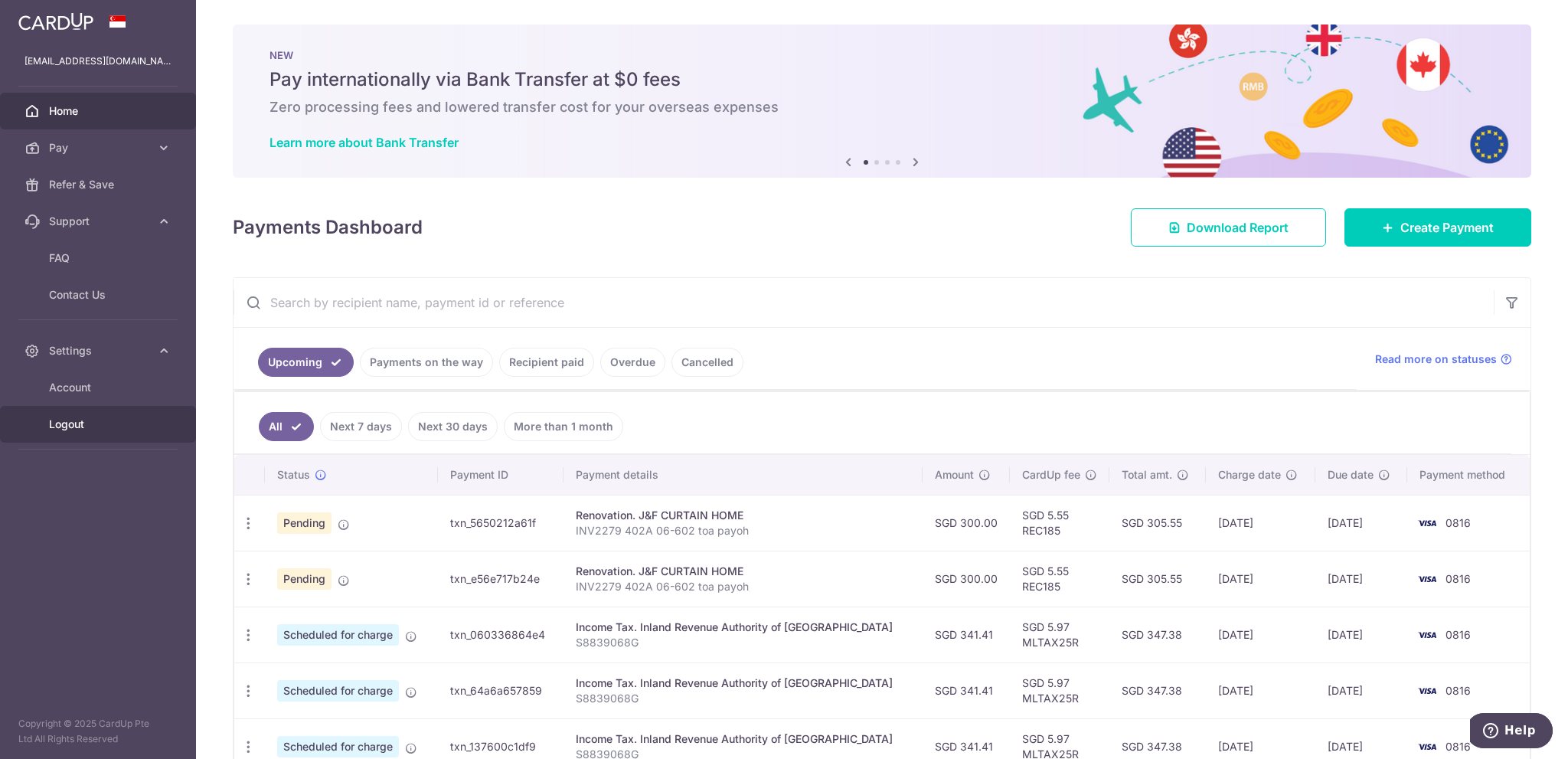
click at [91, 416] on span "Logout" at bounding box center [99, 424] width 101 height 16
